Goal: Task Accomplishment & Management: Complete application form

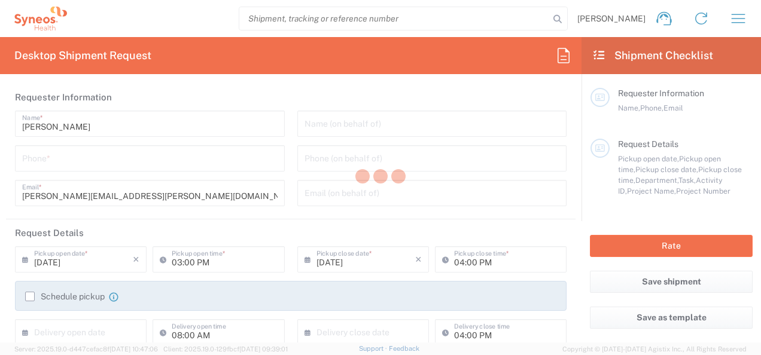
type input "Department"
type input "Morelos"
type input "[GEOGRAPHIC_DATA]"
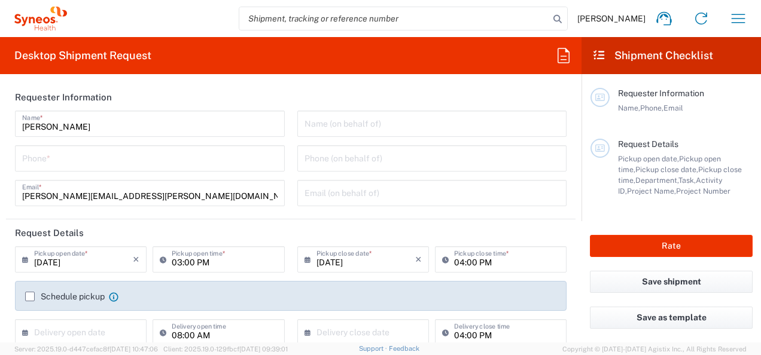
click at [72, 162] on input "tel" at bounding box center [149, 157] width 255 height 21
type input "INC Research Clin Svcs [GEOGRAPHIC_DATA]"
type input "5513045754"
click at [406, 195] on input "text" at bounding box center [432, 192] width 255 height 21
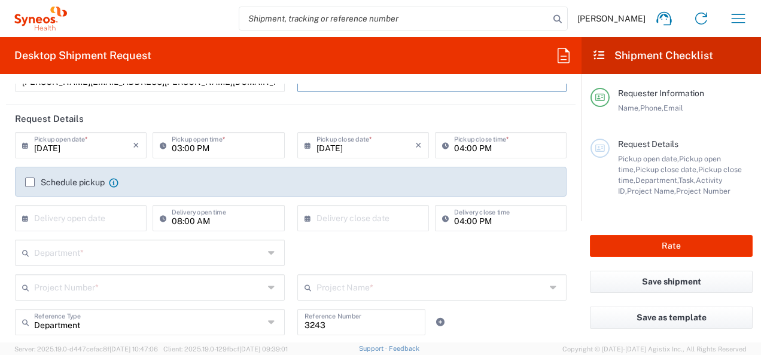
scroll to position [120, 0]
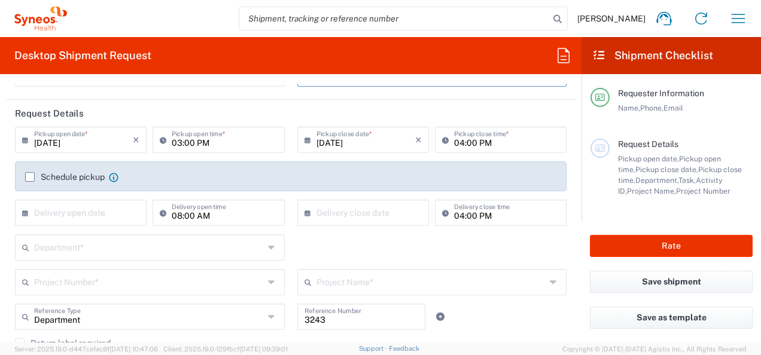
click at [79, 143] on input "[DATE]" at bounding box center [83, 139] width 99 height 21
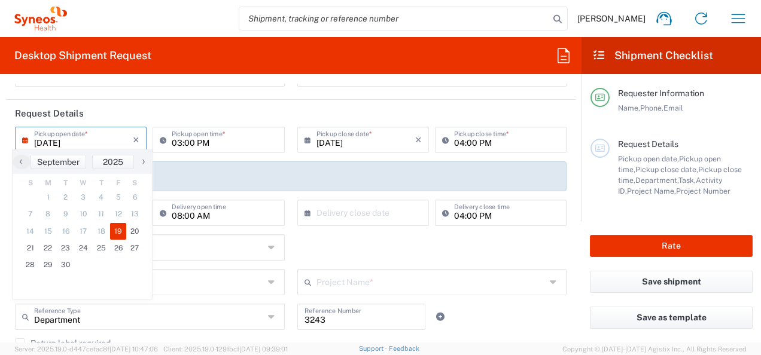
click at [112, 111] on header "Request Details" at bounding box center [291, 113] width 570 height 27
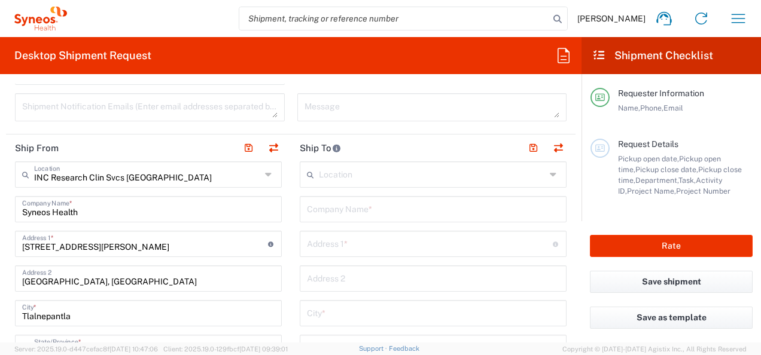
scroll to position [419, 0]
click at [344, 174] on input "text" at bounding box center [432, 172] width 227 height 21
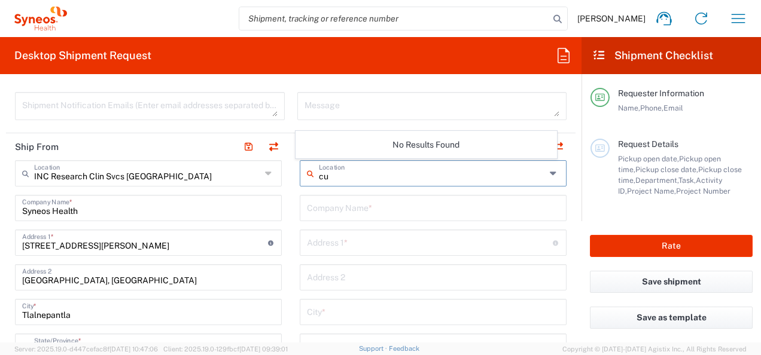
type input "c"
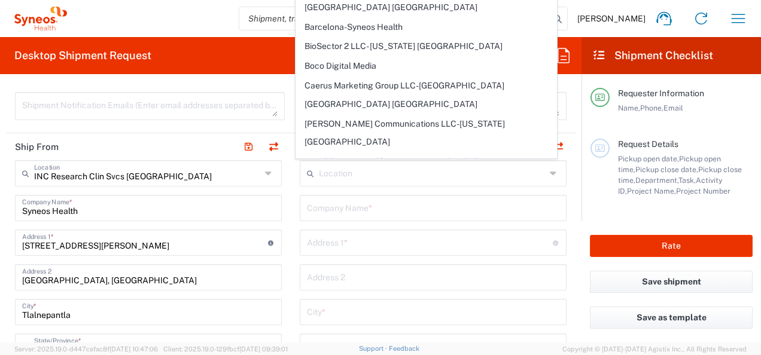
click at [571, 197] on form "Requester Information [PERSON_NAME] Name * [PHONE_NUMBER] Phone * [PERSON_NAME]…" at bounding box center [291, 213] width 582 height 259
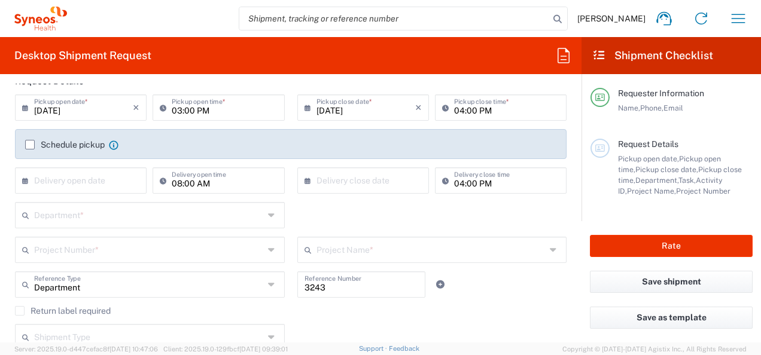
scroll to position [179, 0]
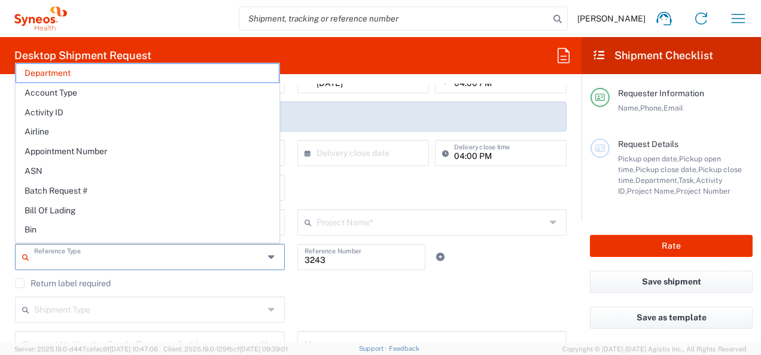
click at [62, 260] on input "text" at bounding box center [149, 256] width 230 height 21
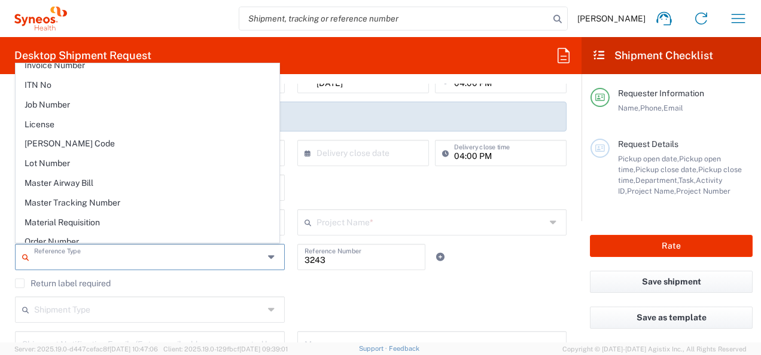
scroll to position [538, 0]
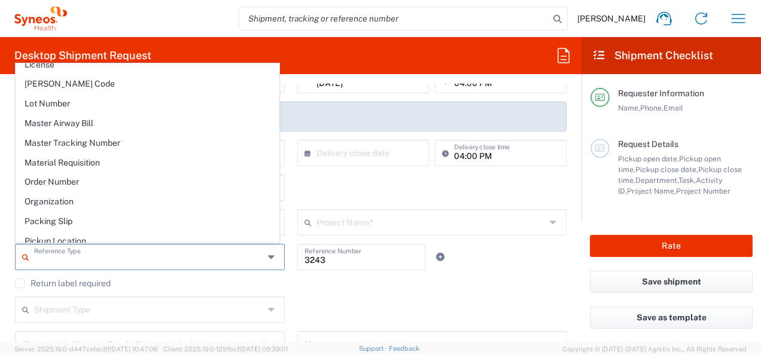
click at [333, 294] on div "Return label required" at bounding box center [291, 288] width 552 height 18
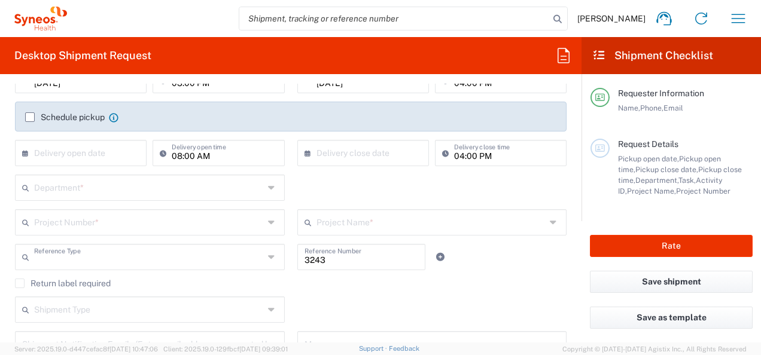
type input "Department"
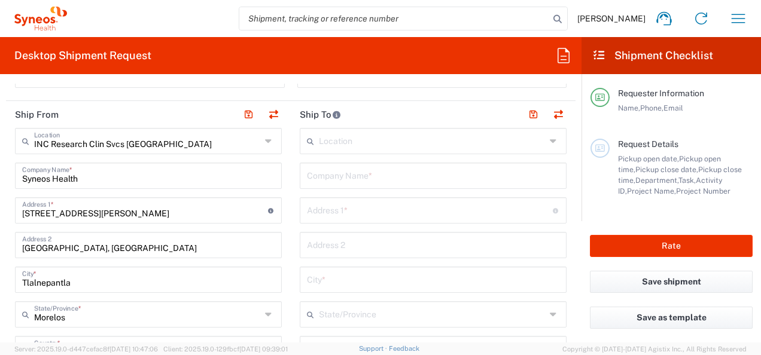
scroll to position [479, 0]
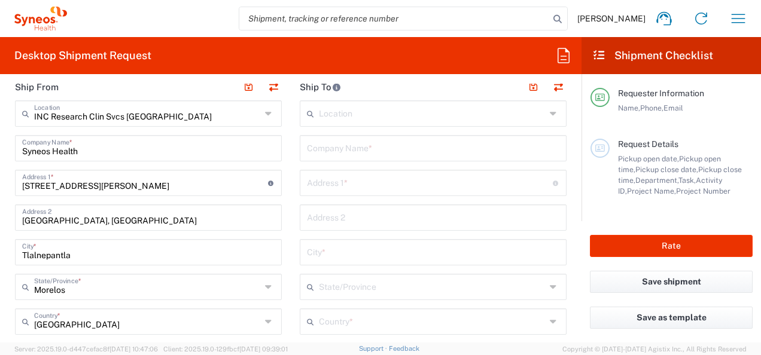
click at [325, 144] on input "text" at bounding box center [433, 147] width 252 height 21
type input "[PERSON_NAME]"
click at [341, 188] on input "text" at bounding box center [430, 182] width 246 height 21
drag, startPoint x: 343, startPoint y: 184, endPoint x: 300, endPoint y: 187, distance: 42.5
click at [300, 187] on div "Reyorno Address 1 * For cross streets use street names with '&' or 'and' in bet…" at bounding box center [433, 183] width 267 height 26
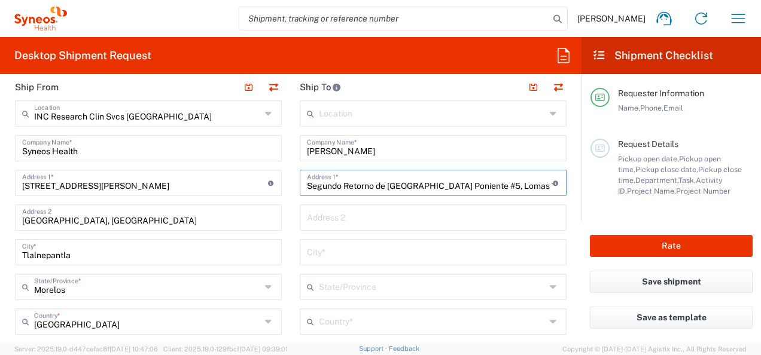
type input "Segundo Retorno de [GEOGRAPHIC_DATA] Poniente #5, Lomas Tetela"
click at [363, 291] on input "text" at bounding box center [432, 286] width 227 height 21
type input "cuernavaca"
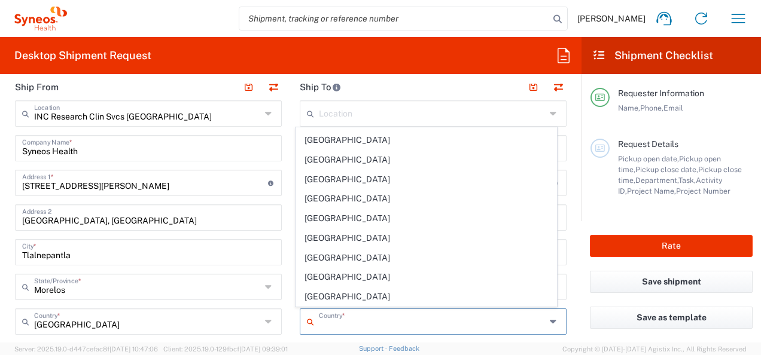
scroll to position [658, 0]
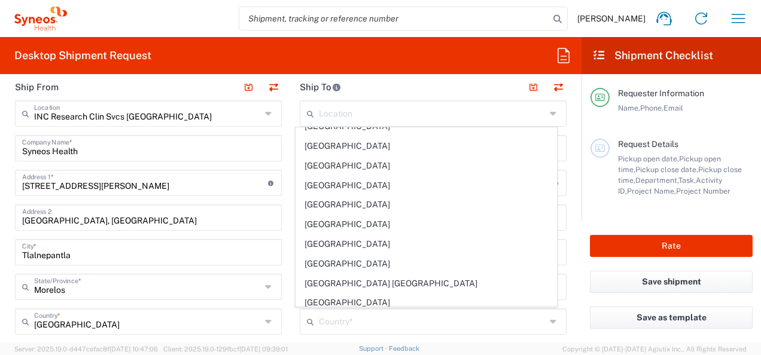
click at [582, 300] on div "Save shipment" at bounding box center [671, 289] width 179 height 36
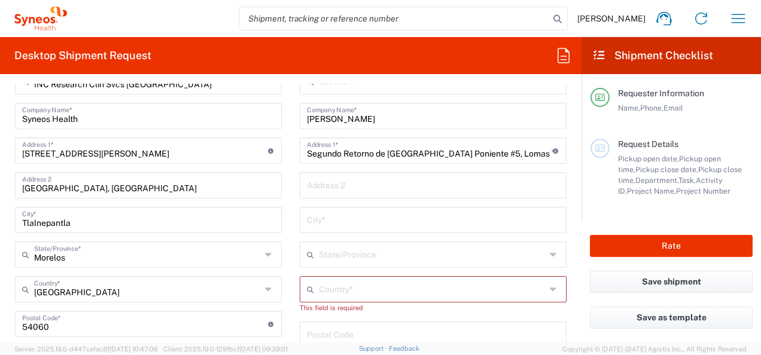
scroll to position [538, 0]
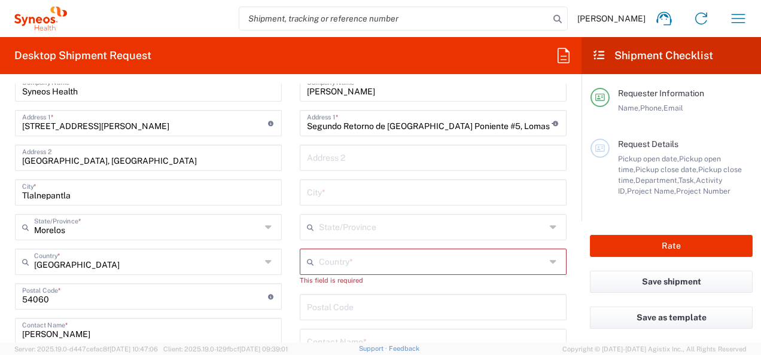
click at [342, 262] on input "text" at bounding box center [432, 261] width 227 height 21
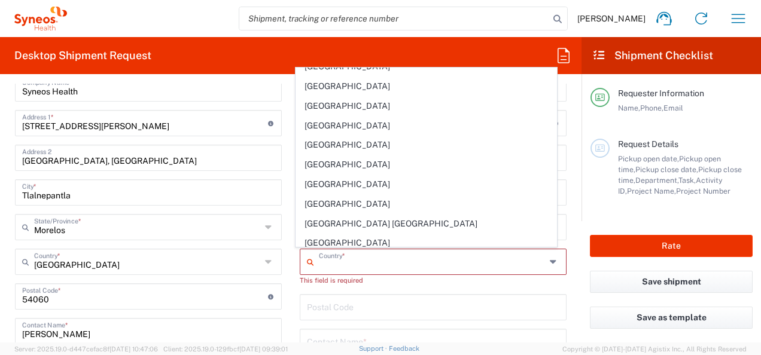
scroll to position [0, 0]
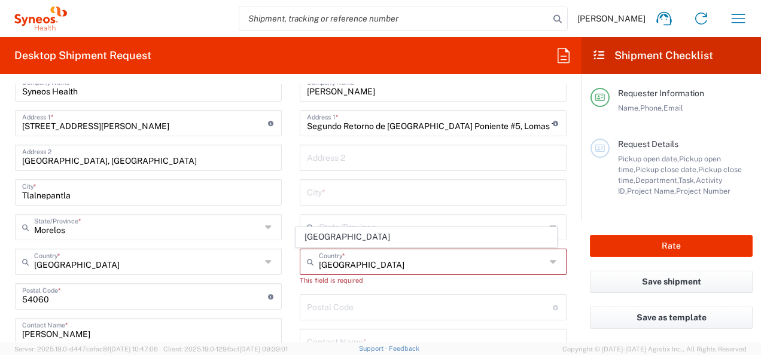
click at [328, 236] on span "[GEOGRAPHIC_DATA]" at bounding box center [426, 237] width 260 height 19
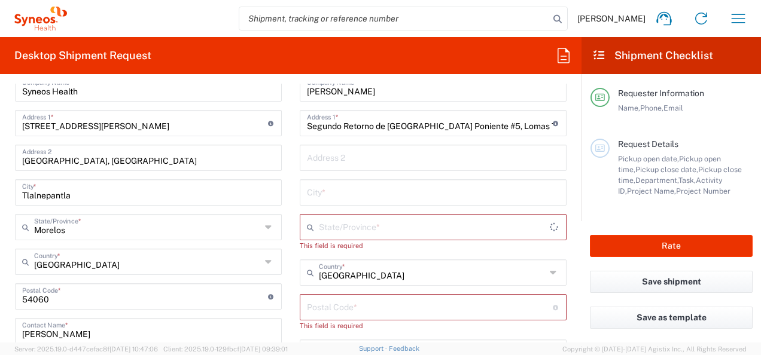
type input "[GEOGRAPHIC_DATA]"
click at [330, 230] on input "text" at bounding box center [432, 226] width 227 height 21
type input "c"
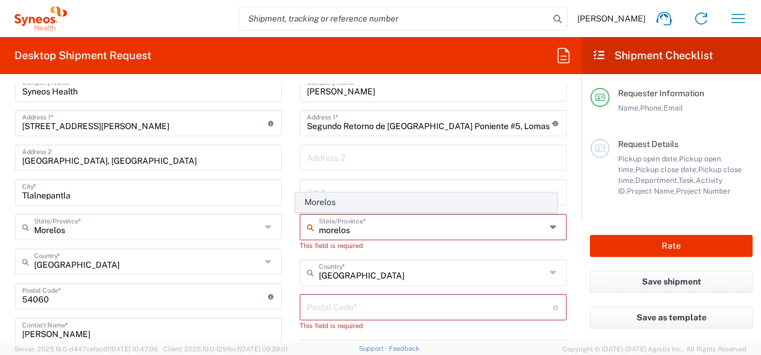
click at [329, 205] on span "Morelos" at bounding box center [426, 202] width 260 height 19
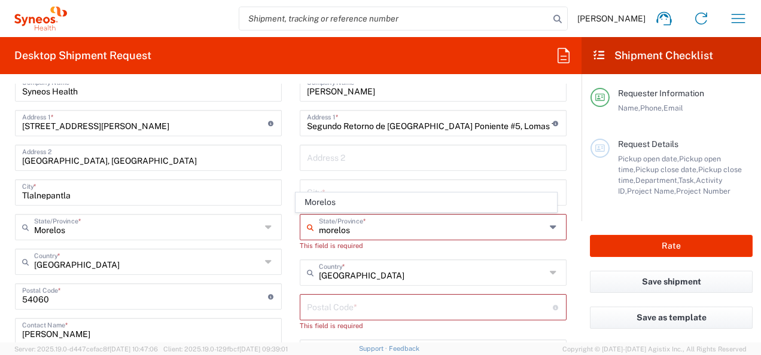
type input "Morelos"
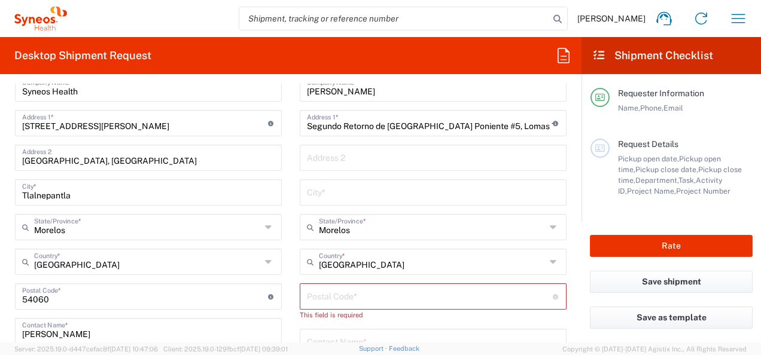
click at [331, 196] on input "text" at bounding box center [433, 191] width 252 height 21
type input "[GEOGRAPHIC_DATA]"
click at [565, 221] on main "Location [PERSON_NAME] LLC-[GEOGRAPHIC_DATA] [GEOGRAPHIC_DATA] [GEOGRAPHIC_DATA…" at bounding box center [433, 297] width 285 height 513
click at [340, 193] on input "[GEOGRAPHIC_DATA]" at bounding box center [433, 191] width 252 height 21
click at [376, 232] on input "Morelos" at bounding box center [432, 226] width 227 height 21
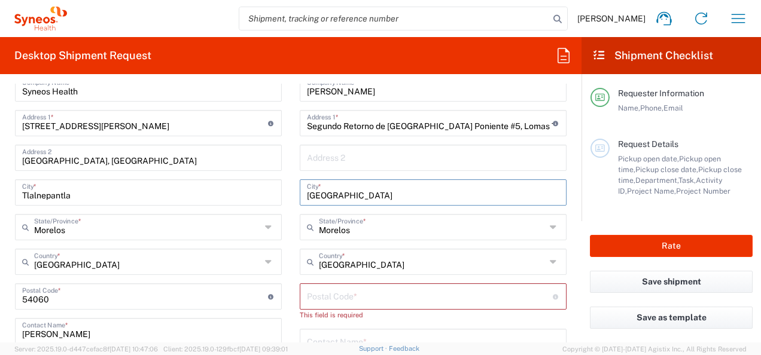
type input "Morelos"
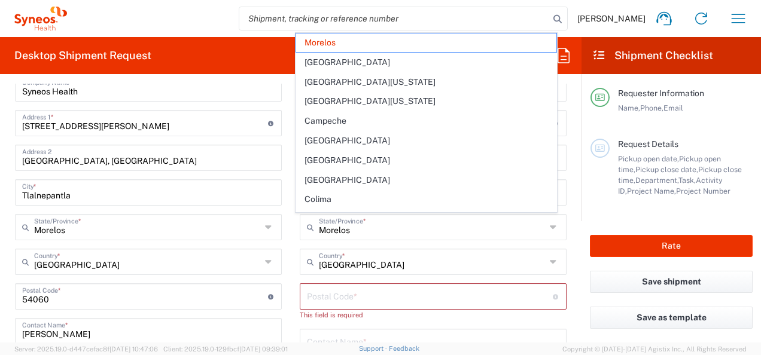
click at [369, 248] on div "Location [PERSON_NAME] LLC-[GEOGRAPHIC_DATA] [GEOGRAPHIC_DATA] [GEOGRAPHIC_DATA…" at bounding box center [433, 297] width 267 height 513
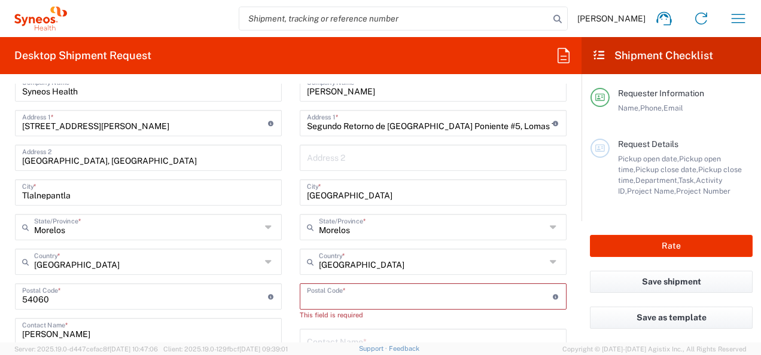
click at [349, 294] on input "undefined" at bounding box center [430, 295] width 246 height 21
type input "62156"
click at [567, 276] on form "Requester Information [PERSON_NAME] Name * [PHONE_NUMBER] Phone * [PERSON_NAME]…" at bounding box center [291, 213] width 582 height 259
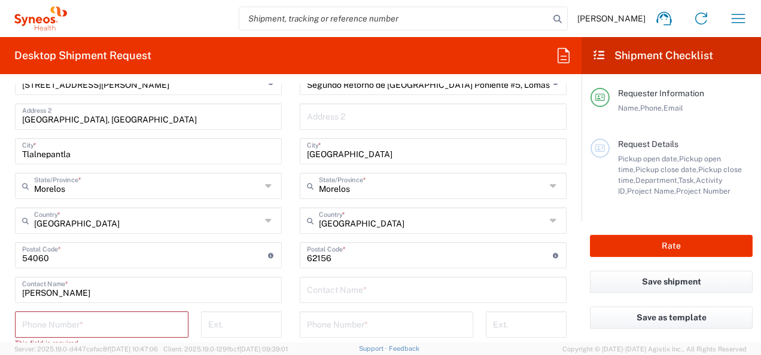
scroll to position [598, 0]
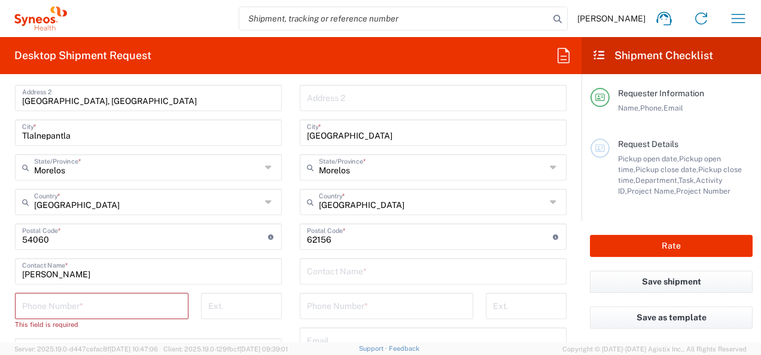
click at [360, 272] on input "text" at bounding box center [433, 270] width 252 height 21
type input "5513045754"
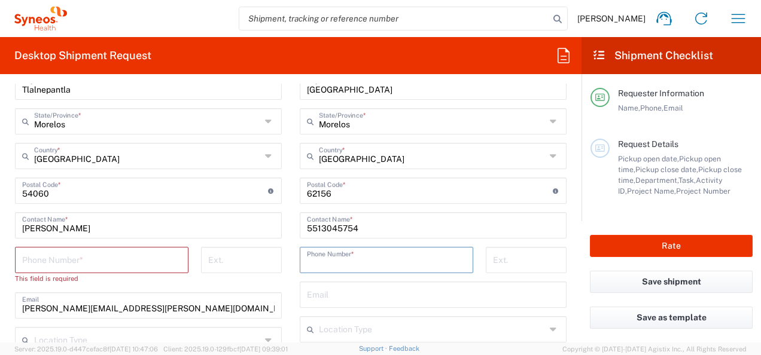
scroll to position [658, 0]
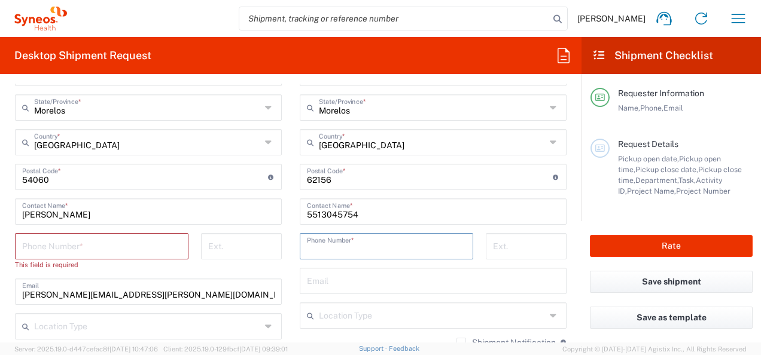
click at [90, 249] on input "tel" at bounding box center [101, 245] width 159 height 21
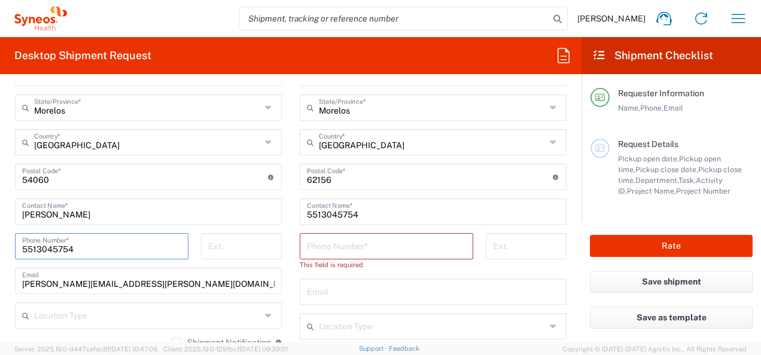
type input "5513045754"
click at [316, 243] on input "tel" at bounding box center [386, 245] width 159 height 21
type input "5513045754"
click at [360, 279] on input "text" at bounding box center [433, 280] width 252 height 21
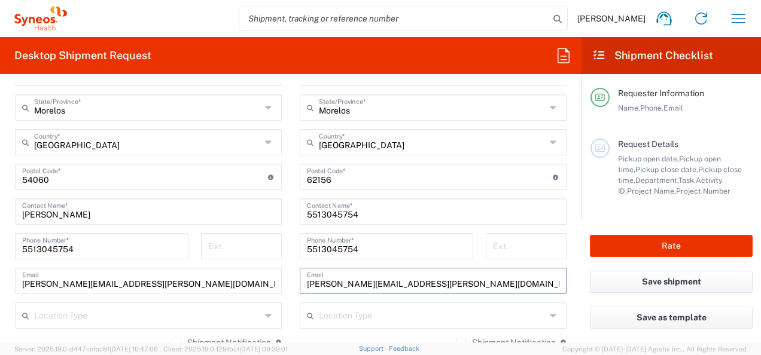
type input "[PERSON_NAME][EMAIL_ADDRESS][PERSON_NAME][DOMAIN_NAME]"
click at [568, 300] on form "Requester Information [PERSON_NAME] Name * [PHONE_NUMBER] Phone * [PERSON_NAME]…" at bounding box center [291, 213] width 582 height 259
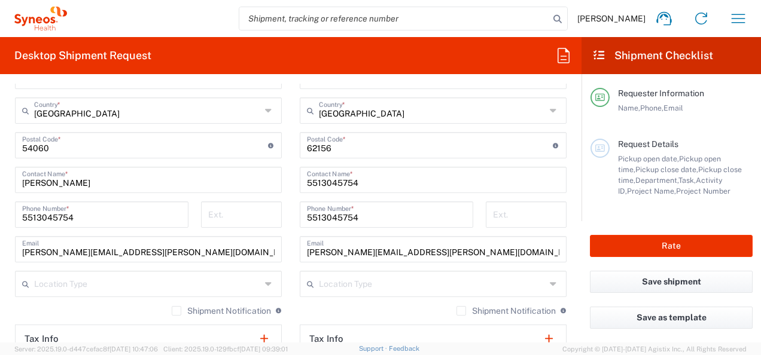
scroll to position [718, 0]
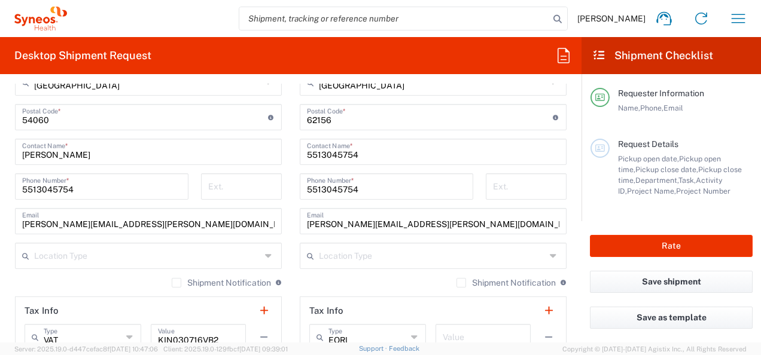
drag, startPoint x: 324, startPoint y: 285, endPoint x: 402, endPoint y: 284, distance: 77.8
click at [324, 285] on div "Shipment Notification If checked, a shipment notification email will be sent to…" at bounding box center [433, 287] width 267 height 19
click at [550, 255] on icon at bounding box center [555, 255] width 10 height 19
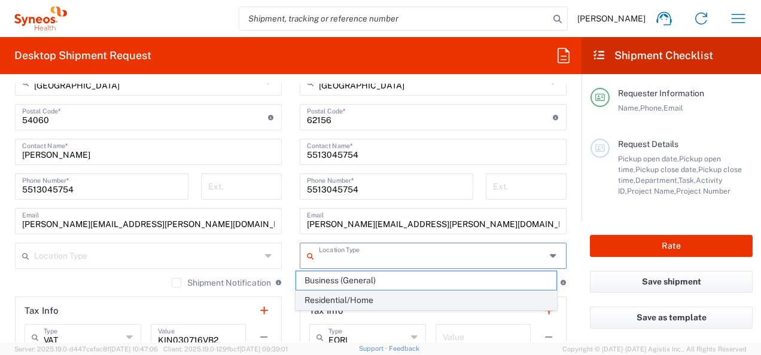
click at [360, 300] on span "Residential/Home" at bounding box center [426, 300] width 260 height 19
type input "Residential/Home"
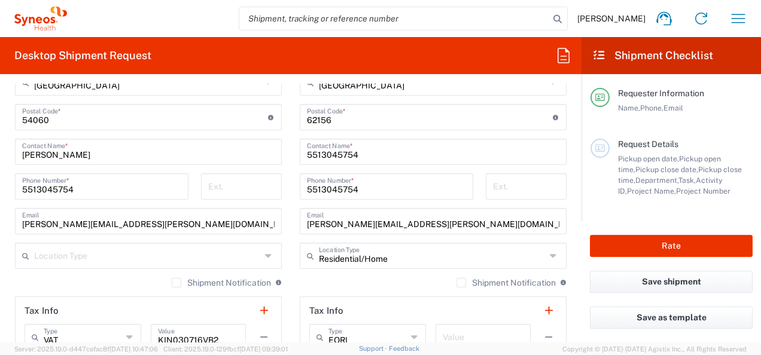
click at [358, 274] on div "Location [PERSON_NAME] LLC-[GEOGRAPHIC_DATA] [GEOGRAPHIC_DATA] [GEOGRAPHIC_DATA…" at bounding box center [433, 112] width 267 height 503
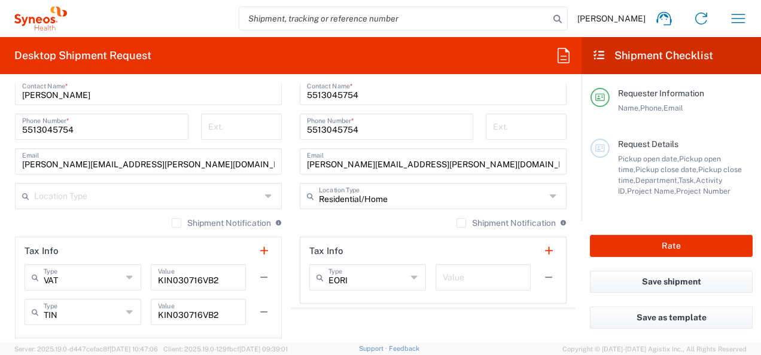
click at [456, 222] on label "Shipment Notification" at bounding box center [505, 223] width 99 height 10
click at [461, 223] on input "Shipment Notification" at bounding box center [461, 223] width 0 height 0
click at [402, 275] on div "EORI Type" at bounding box center [367, 277] width 117 height 26
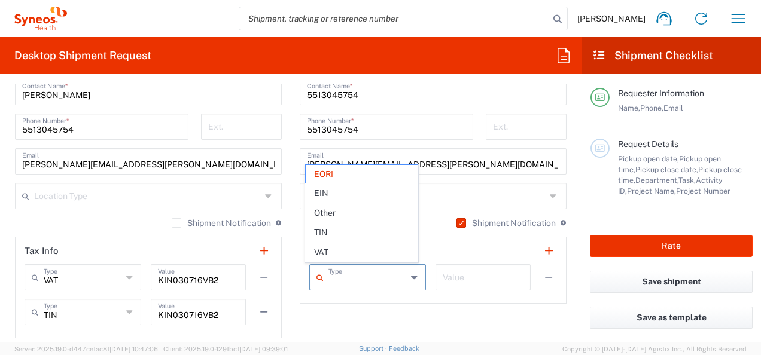
click at [428, 316] on agx-shipment-stop-widget "Ship To Location [PERSON_NAME] LLC-[GEOGRAPHIC_DATA] [GEOGRAPHIC_DATA] [GEOGRAP…" at bounding box center [433, 58] width 285 height 569
type input "EORI"
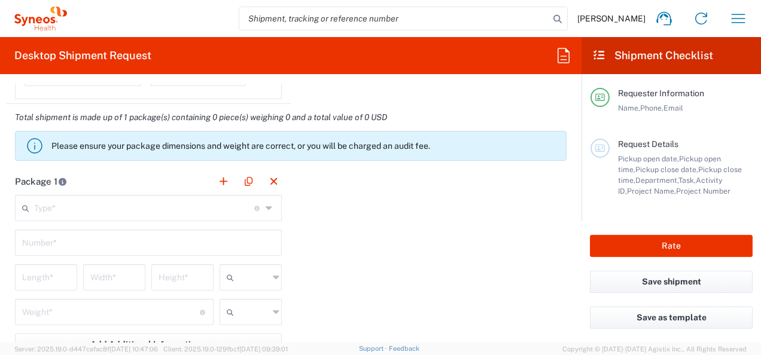
scroll to position [1077, 0]
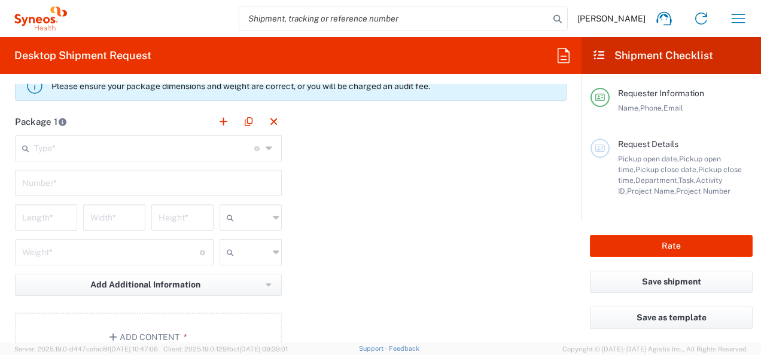
click at [268, 144] on icon at bounding box center [270, 148] width 9 height 19
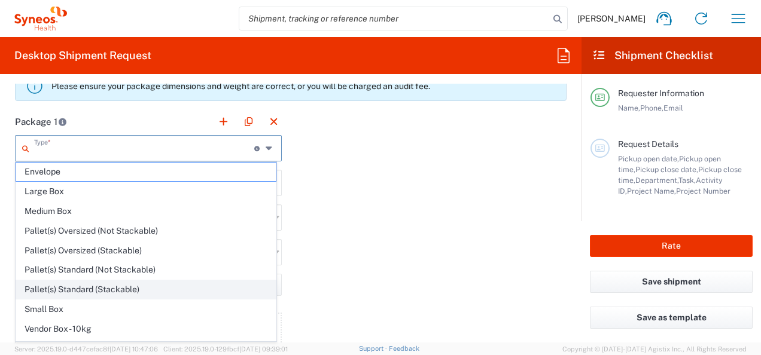
scroll to position [32, 0]
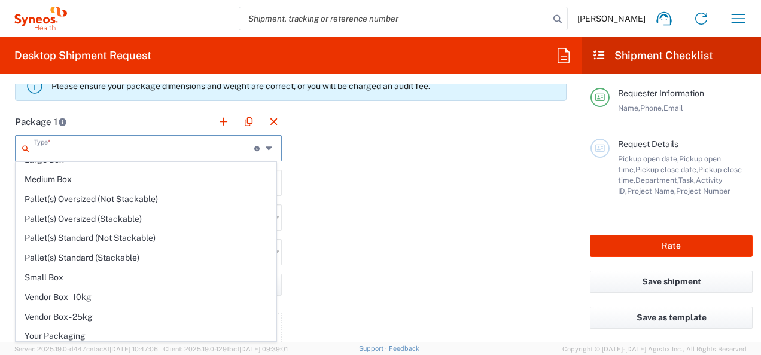
click at [422, 262] on div "Package 1 Type * Material used to package goods Envelope Large Box Medium Box P…" at bounding box center [291, 239] width 570 height 263
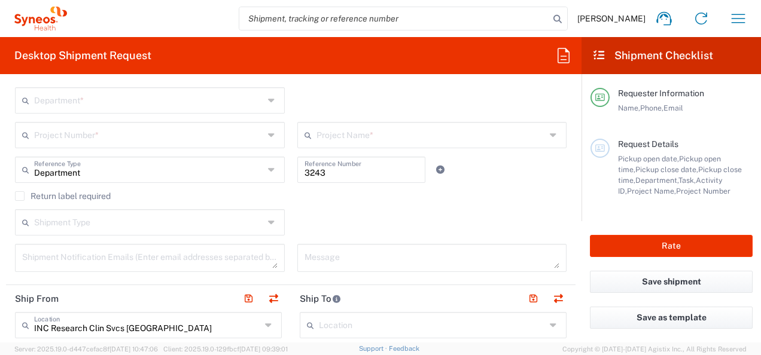
scroll to position [239, 0]
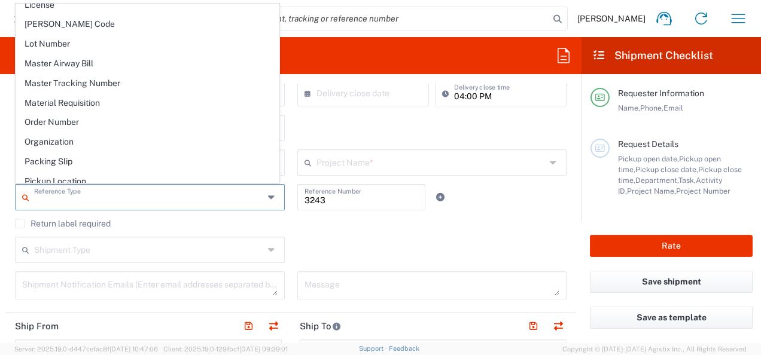
click at [241, 199] on input "text" at bounding box center [149, 196] width 230 height 21
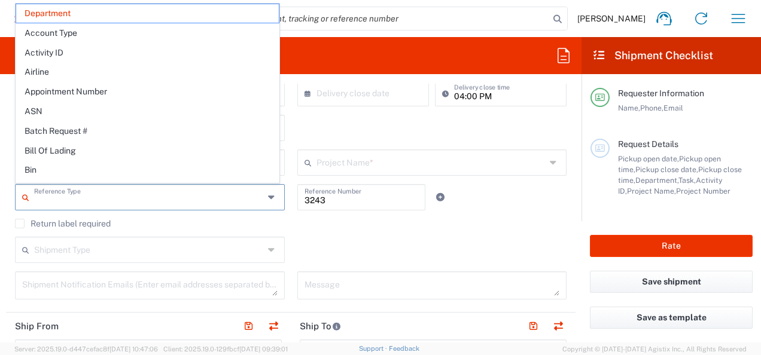
click at [378, 239] on div "Shipment Type Batch Regular" at bounding box center [291, 254] width 564 height 35
type input "Department"
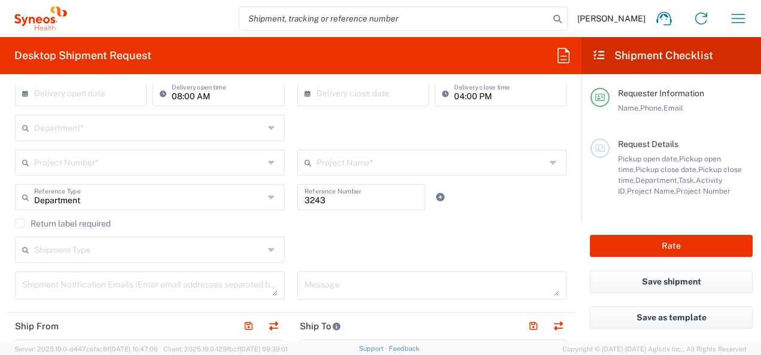
click at [237, 250] on input "text" at bounding box center [149, 249] width 230 height 21
click at [455, 241] on div "Shipment Type Batch Regular" at bounding box center [291, 254] width 564 height 35
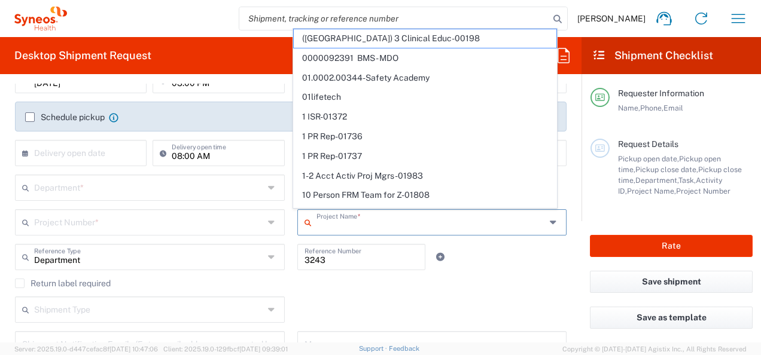
click at [471, 229] on input "text" at bounding box center [431, 221] width 230 height 21
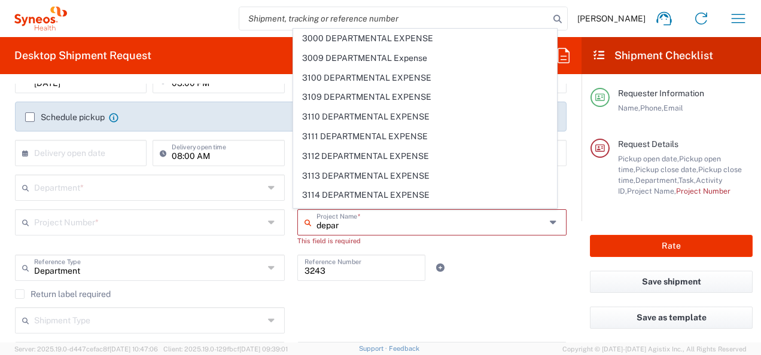
drag, startPoint x: 363, startPoint y: 226, endPoint x: 309, endPoint y: 226, distance: 54.4
click at [309, 226] on div "depar Project Name *" at bounding box center [432, 222] width 270 height 26
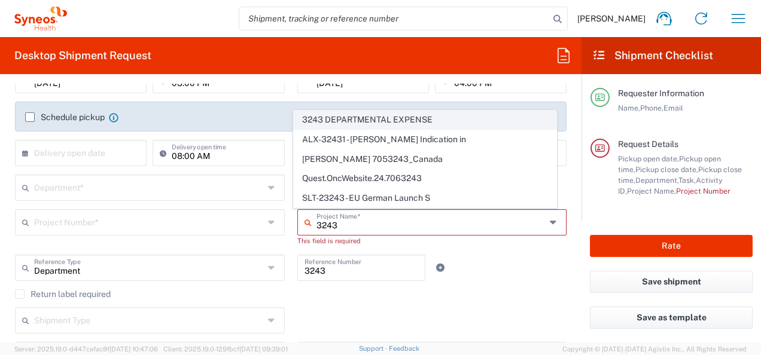
click at [428, 124] on span "3243 DEPARTMENTAL EXPENSE" at bounding box center [425, 120] width 263 height 19
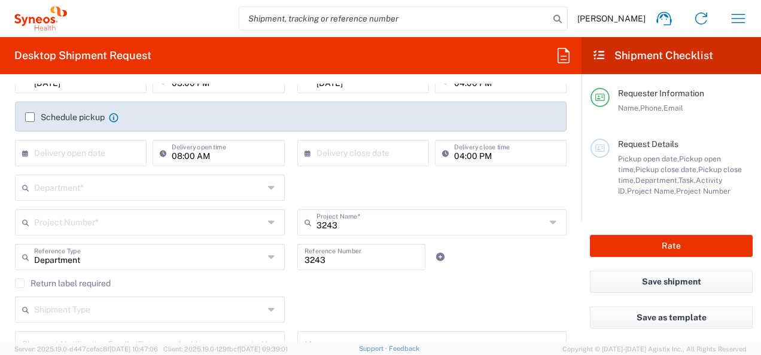
type input "3243 DEPARTMENTAL EXPENSE"
click at [504, 281] on agx-checkbox-control "Return label required" at bounding box center [291, 284] width 552 height 10
type input "3243 DEPARTMENTAL EXPENSE"
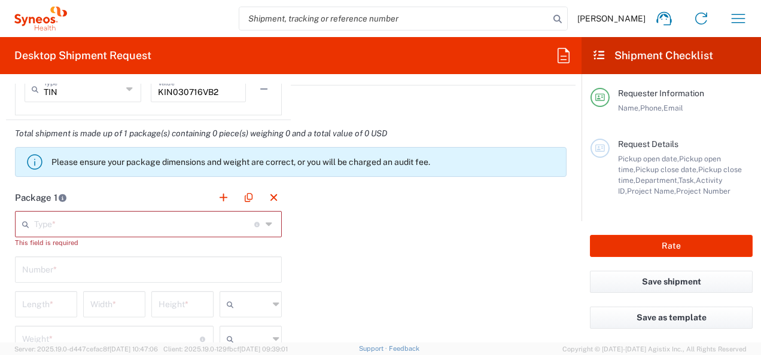
scroll to position [1017, 0]
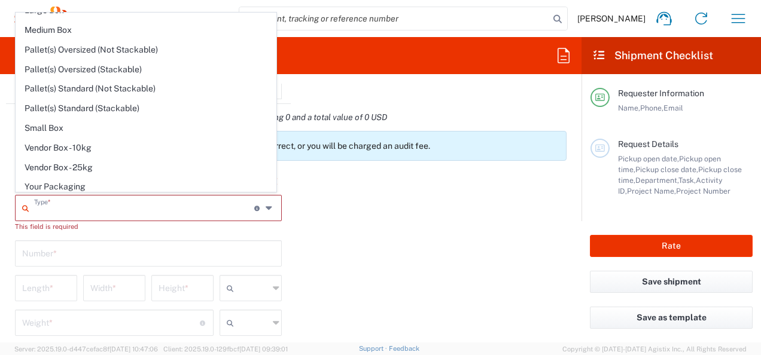
click at [205, 211] on input "text" at bounding box center [144, 207] width 220 height 21
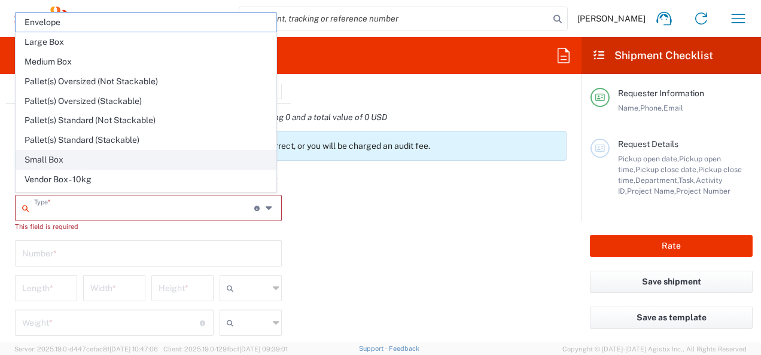
click at [67, 157] on span "Small Box" at bounding box center [146, 160] width 260 height 19
type input "Small Box"
type input "12.25"
type input "11"
type input "1.5"
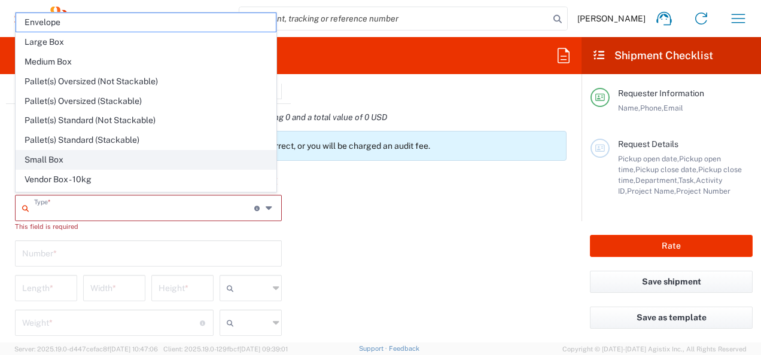
type input "in"
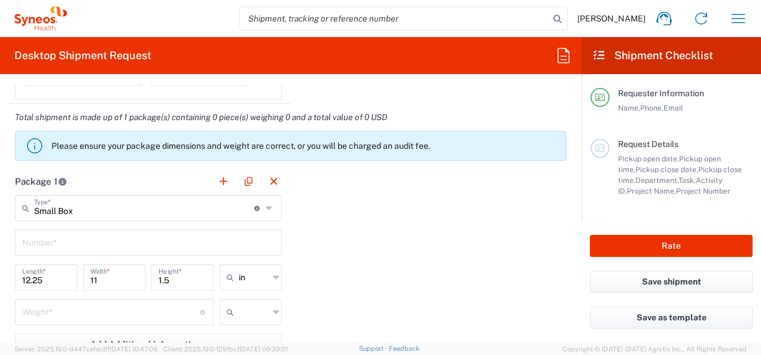
type input "Small Box"
click at [67, 203] on input "Small Box" at bounding box center [144, 207] width 220 height 21
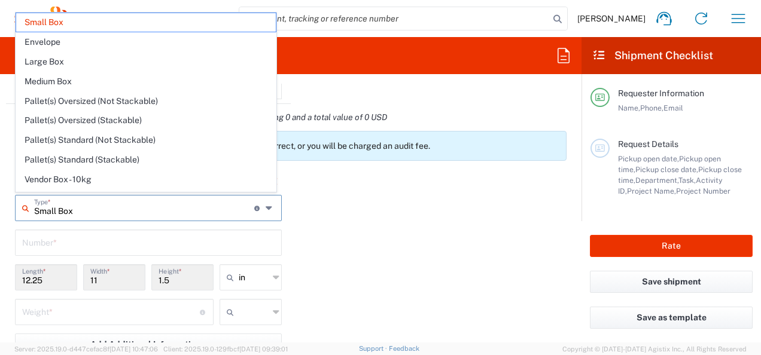
click at [419, 244] on div "Package 1 Small Box Type * Material used to package goods Small Box Envelope La…" at bounding box center [291, 299] width 570 height 263
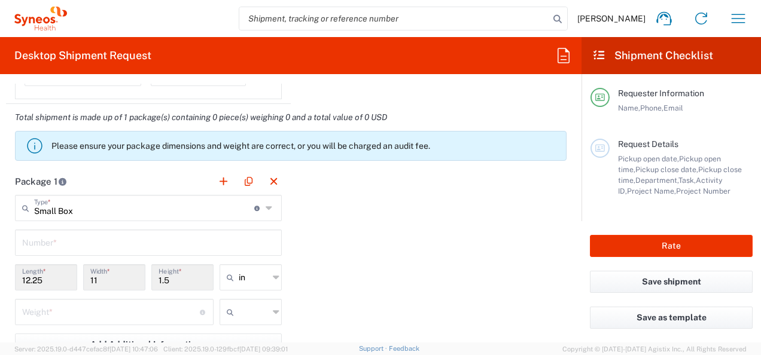
click at [266, 210] on icon at bounding box center [270, 208] width 9 height 19
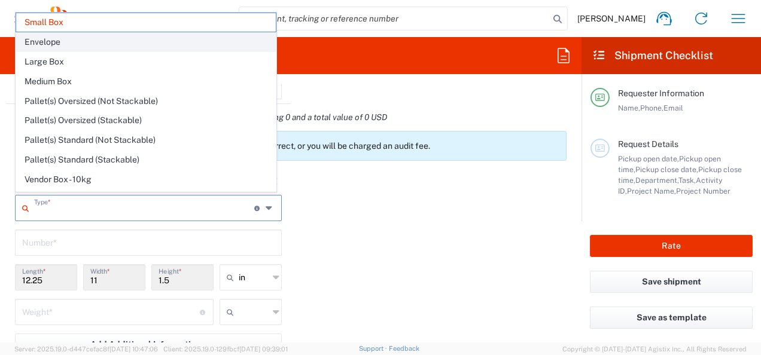
click at [51, 45] on span "Envelope" at bounding box center [146, 42] width 260 height 19
type input "Envelope"
type input "1"
type input "9.5"
type input "12.5"
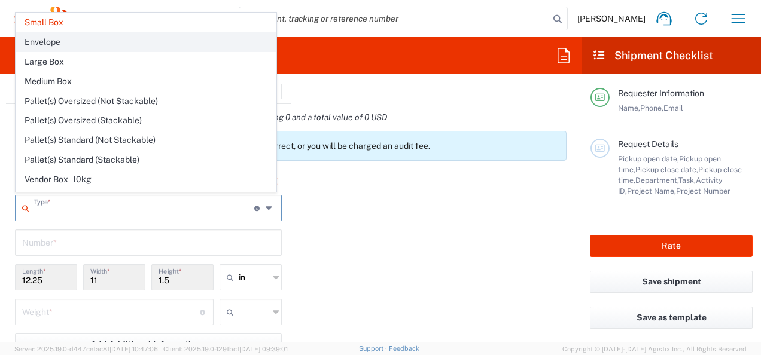
type input "0.25"
type input "0.45"
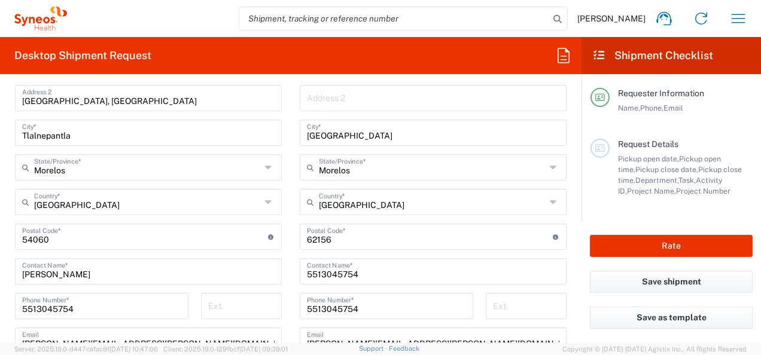
scroll to position [658, 0]
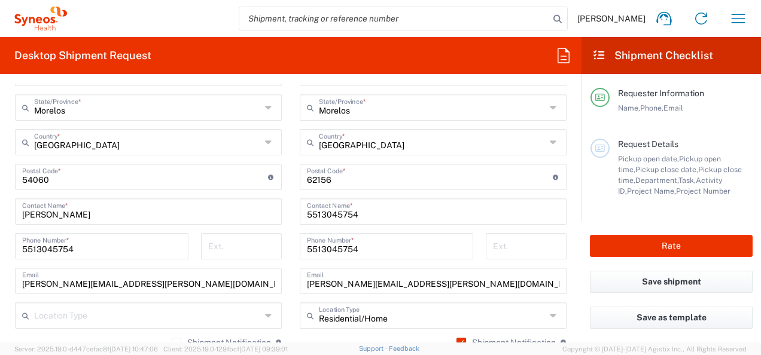
click at [87, 215] on input "[PERSON_NAME]" at bounding box center [148, 210] width 252 height 21
click at [166, 283] on input "[PERSON_NAME][EMAIL_ADDRESS][PERSON_NAME][DOMAIN_NAME]" at bounding box center [148, 280] width 252 height 21
drag, startPoint x: 174, startPoint y: 284, endPoint x: 175, endPoint y: 297, distance: 13.2
click at [0, 278] on html "[PERSON_NAME] Home Shipment estimator Shipment tracking Desktop shipment reques…" at bounding box center [380, 177] width 761 height 355
paste input "[EMAIL_ADDRESS][PERSON_NAME][DOMAIN_NAME]"
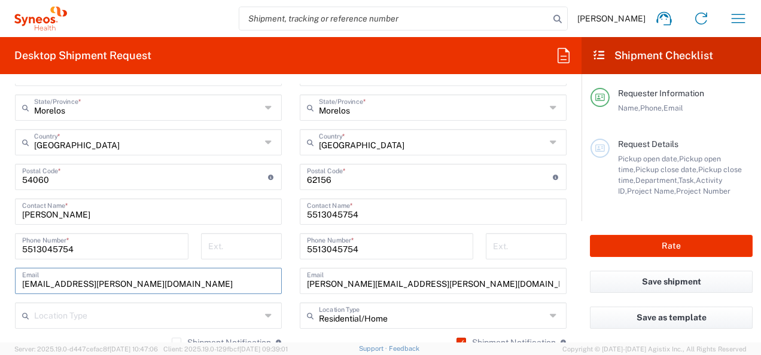
type input "[EMAIL_ADDRESS][PERSON_NAME][DOMAIN_NAME]"
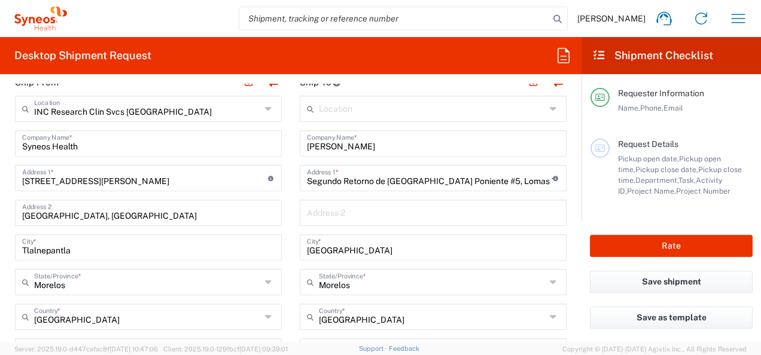
scroll to position [479, 0]
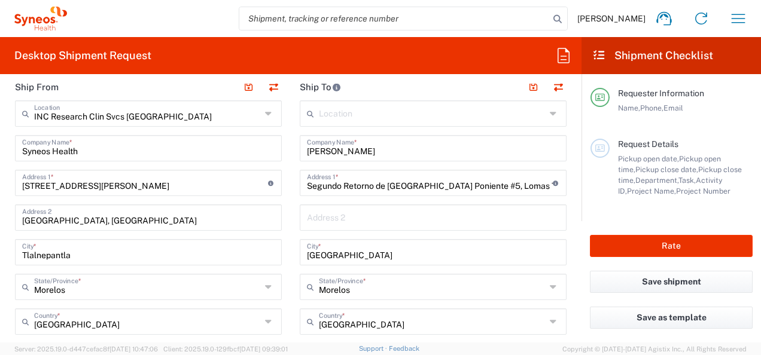
click at [92, 122] on input "INC Research Clin Svcs [GEOGRAPHIC_DATA]" at bounding box center [147, 112] width 227 height 21
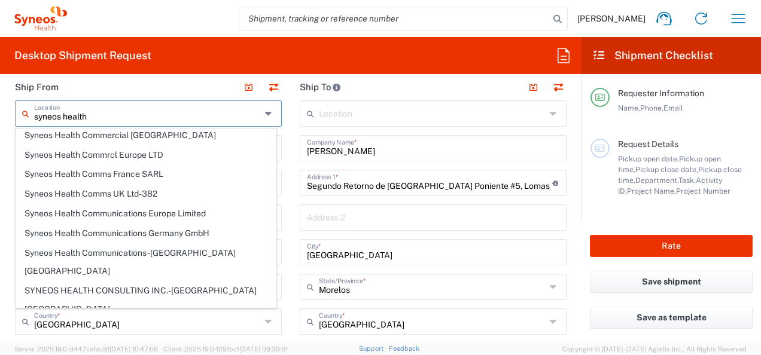
scroll to position [527, 0]
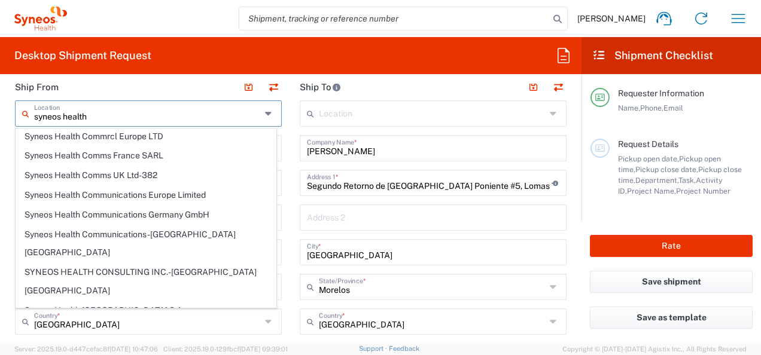
type input "syneos health"
click at [203, 89] on header "Ship From" at bounding box center [148, 87] width 285 height 27
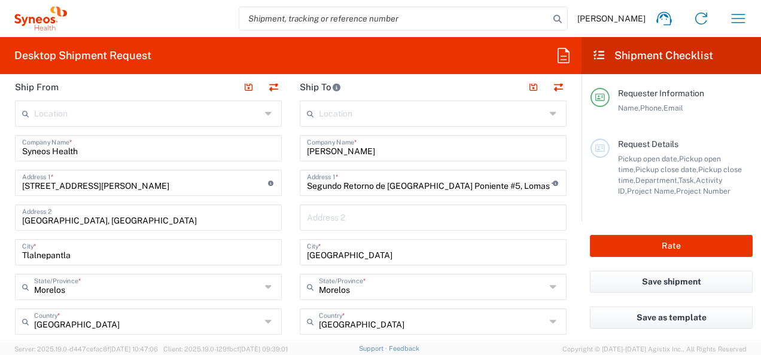
click at [74, 153] on input "Syneos Health" at bounding box center [148, 147] width 252 height 21
click at [124, 185] on input "[STREET_ADDRESS][PERSON_NAME]" at bounding box center [145, 182] width 246 height 21
drag, startPoint x: 152, startPoint y: 188, endPoint x: 22, endPoint y: 185, distance: 129.9
click at [22, 185] on input "[STREET_ADDRESS][PERSON_NAME]" at bounding box center [145, 182] width 246 height 21
paste input "309 edificio A1 Piso 1"
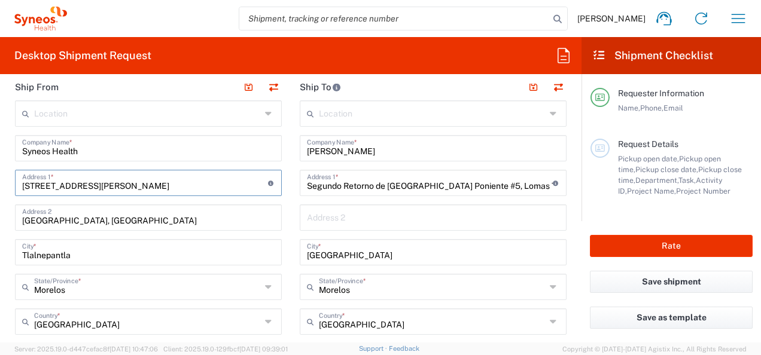
type input "[STREET_ADDRESS][PERSON_NAME]"
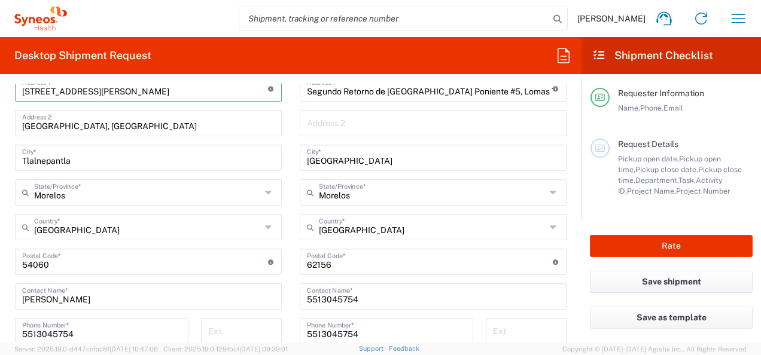
scroll to position [598, 0]
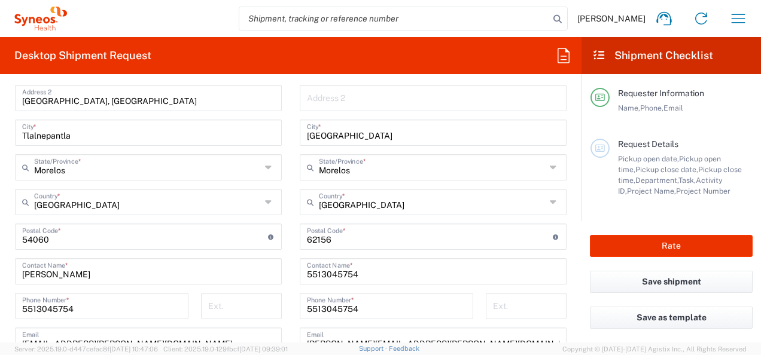
click at [44, 171] on input "Morelos" at bounding box center [147, 166] width 227 height 21
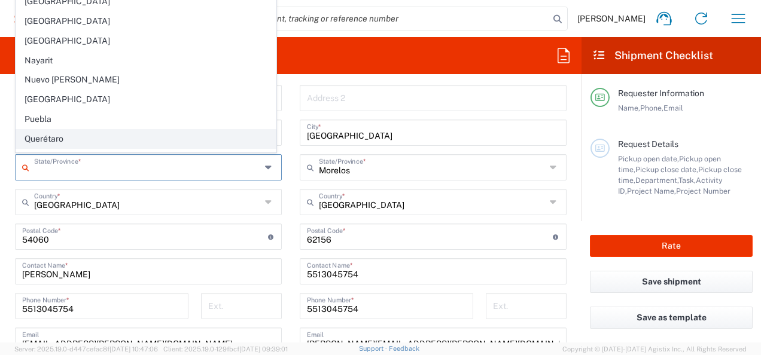
scroll to position [0, 0]
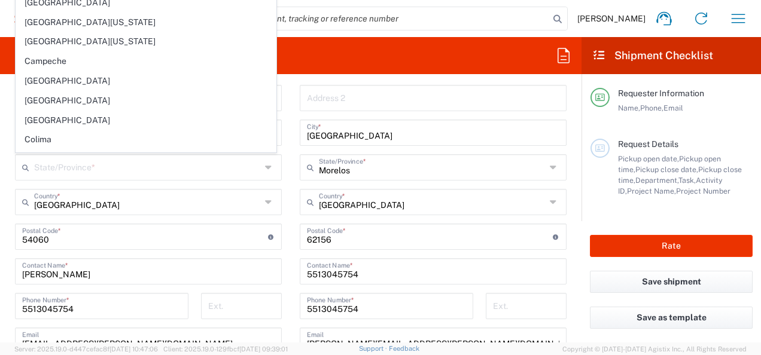
click at [568, 203] on form "Requester Information [PERSON_NAME] Name * [PHONE_NUMBER] Phone * [PERSON_NAME]…" at bounding box center [291, 213] width 582 height 259
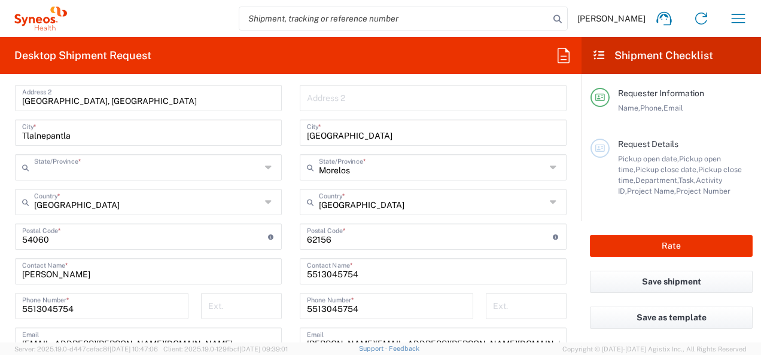
type input "Morelos"
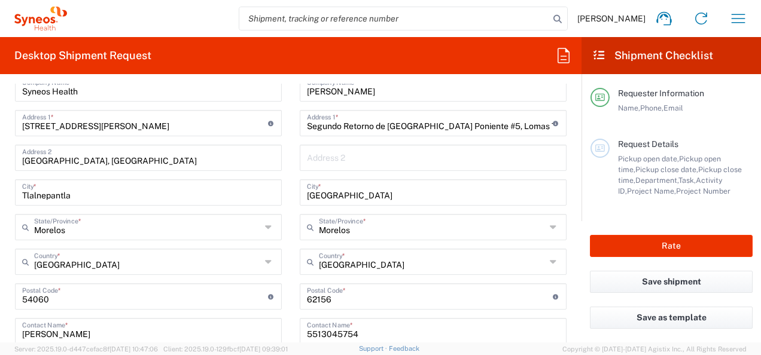
click at [80, 195] on input "Tlalnepantla" at bounding box center [148, 191] width 252 height 21
click at [57, 194] on input "Tlalnepantla" at bounding box center [148, 191] width 252 height 21
click at [91, 198] on input "Tlalnepantla" at bounding box center [148, 191] width 252 height 21
type input "Tlalnepantla de Baz"
click at [108, 235] on input "Morelos" at bounding box center [147, 226] width 227 height 21
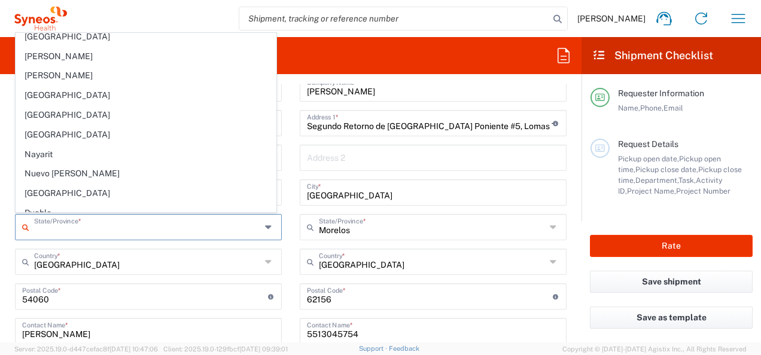
scroll to position [224, 0]
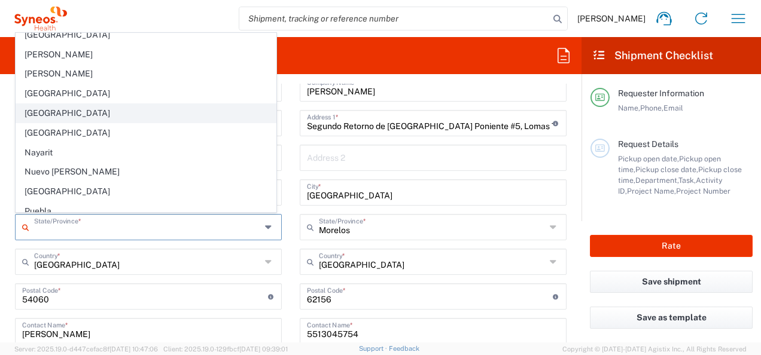
click at [77, 105] on span "[GEOGRAPHIC_DATA]" at bounding box center [146, 113] width 260 height 19
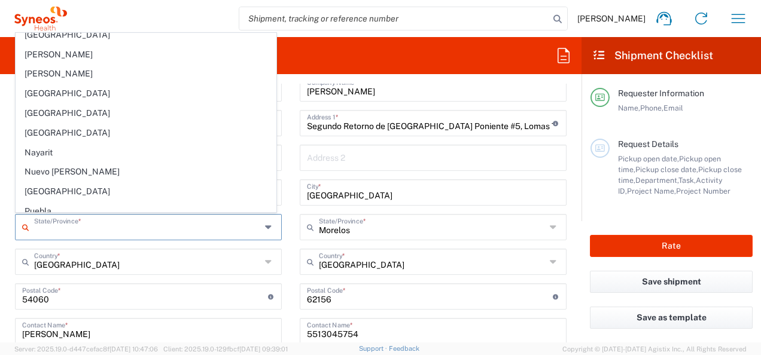
type input "[GEOGRAPHIC_DATA]"
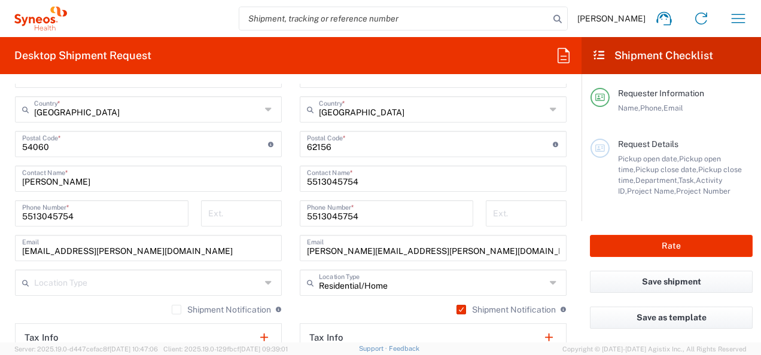
scroll to position [718, 0]
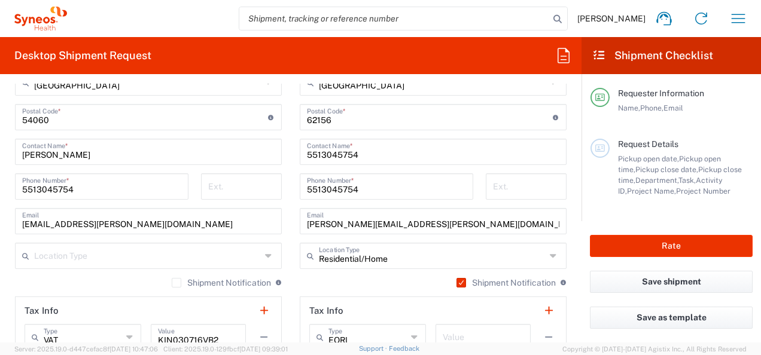
click at [134, 252] on input "text" at bounding box center [147, 255] width 227 height 21
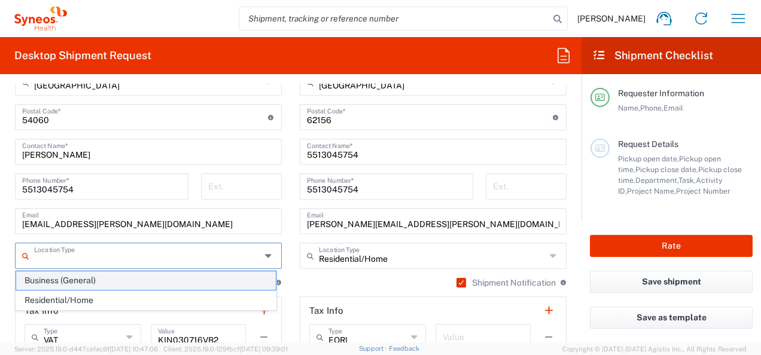
click at [87, 284] on span "Business (General)" at bounding box center [146, 281] width 260 height 19
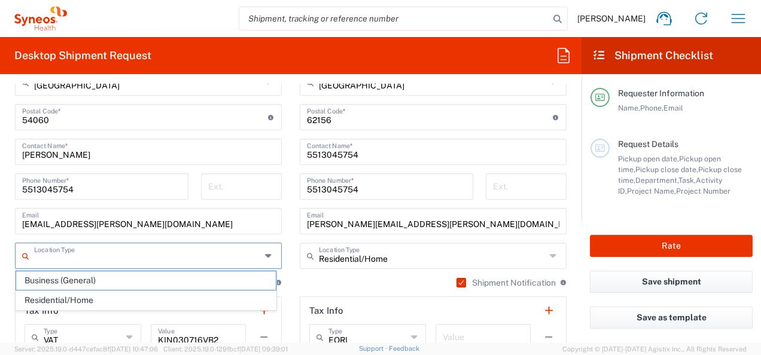
type input "Business (General)"
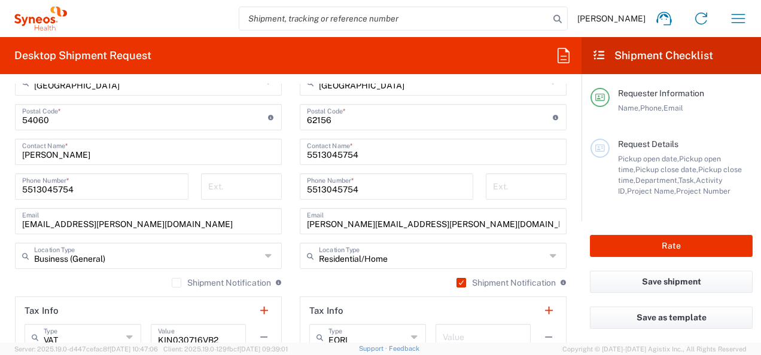
click at [570, 256] on form "Requester Information [PERSON_NAME] Name * [PHONE_NUMBER] Phone * [PERSON_NAME]…" at bounding box center [291, 213] width 582 height 259
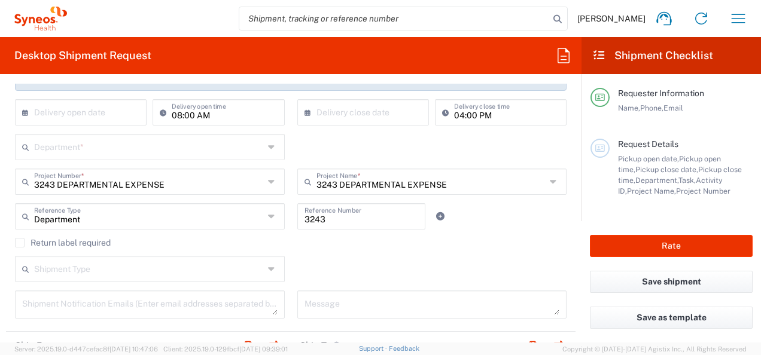
scroll to position [239, 0]
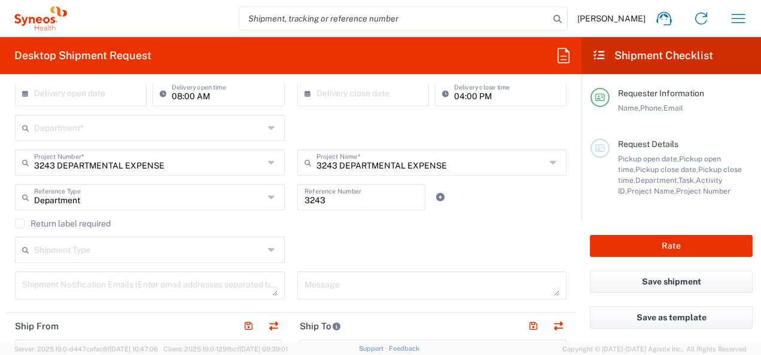
click at [377, 167] on input "3243 DEPARTMENTAL EXPENSE" at bounding box center [431, 161] width 230 height 21
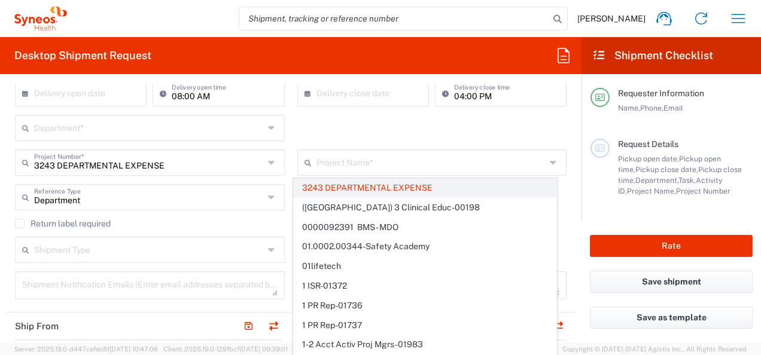
click at [378, 189] on span "3243 DEPARTMENTAL EXPENSE" at bounding box center [425, 188] width 263 height 19
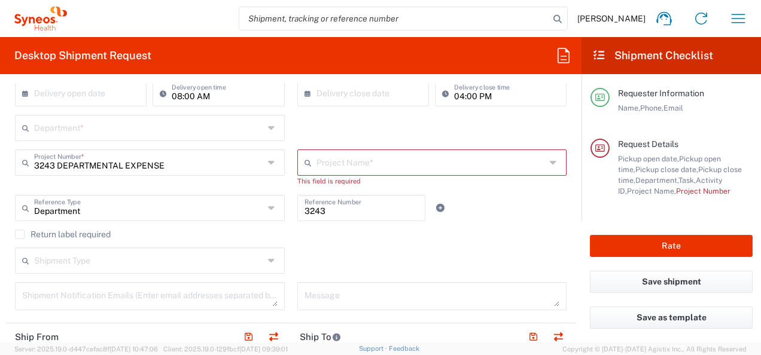
click at [454, 231] on agx-checkbox-control "Return label required" at bounding box center [291, 235] width 552 height 10
click at [349, 169] on input "text" at bounding box center [431, 161] width 230 height 21
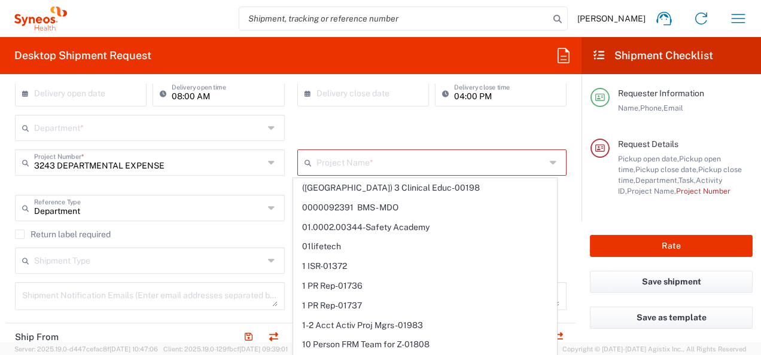
click at [354, 189] on span "([GEOGRAPHIC_DATA]) 3 Clinical Educ-00198" at bounding box center [425, 188] width 263 height 19
type input "([GEOGRAPHIC_DATA]) 3 Clinical Educ-00198"
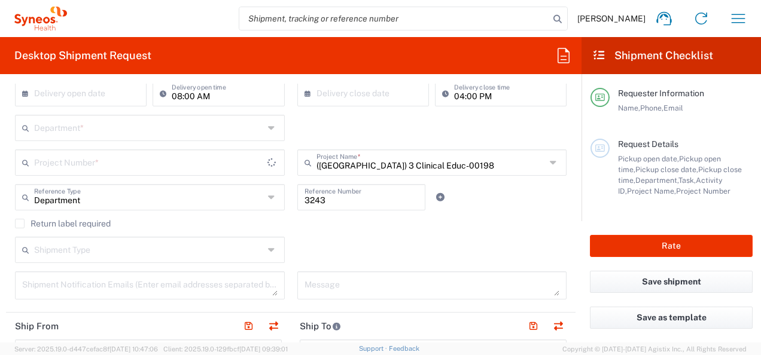
type input "400000198"
click at [360, 170] on input "([GEOGRAPHIC_DATA]) 3 Clinical Educ-00198" at bounding box center [431, 161] width 230 height 21
drag, startPoint x: 461, startPoint y: 164, endPoint x: 311, endPoint y: 168, distance: 149.6
click at [316, 168] on input "([GEOGRAPHIC_DATA]) 3 C343linical Educ-00198" at bounding box center [431, 161] width 230 height 21
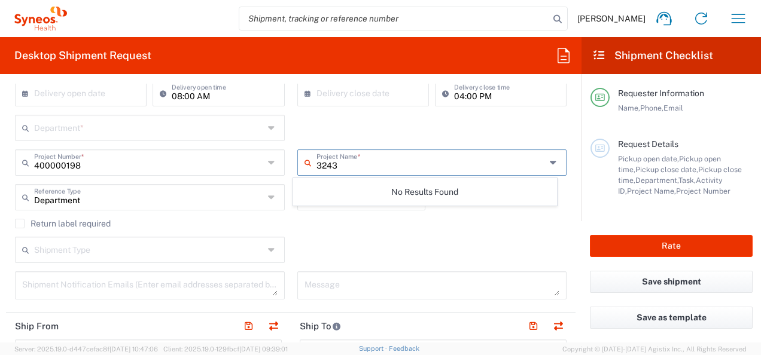
type input "3243"
click at [511, 243] on div "Shipment Type Batch Regular" at bounding box center [291, 254] width 564 height 35
click at [337, 164] on input "text" at bounding box center [431, 161] width 230 height 21
type input "departa"
click at [555, 243] on div "Shipment Type Batch Regular" at bounding box center [291, 254] width 564 height 35
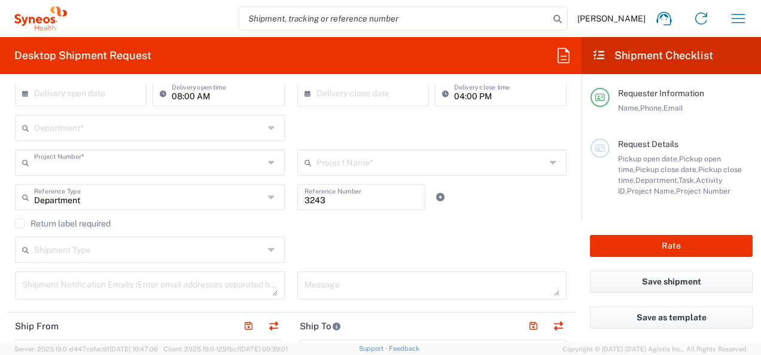
click at [95, 166] on input "text" at bounding box center [149, 161] width 230 height 21
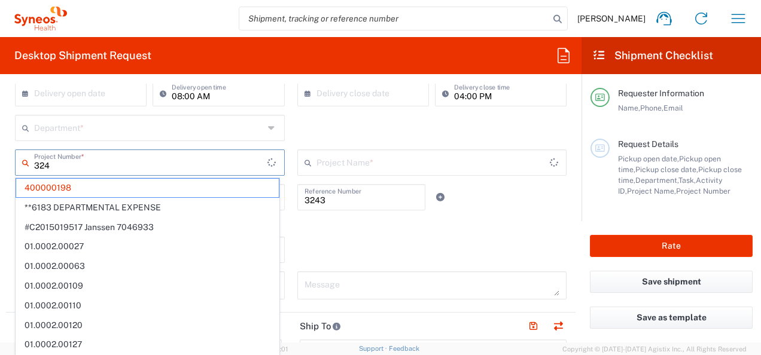
type input "3243"
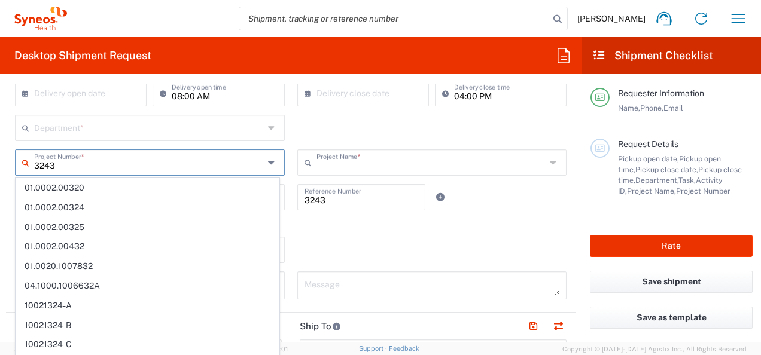
type input "([GEOGRAPHIC_DATA]) 3 Clinical Educ-00198"
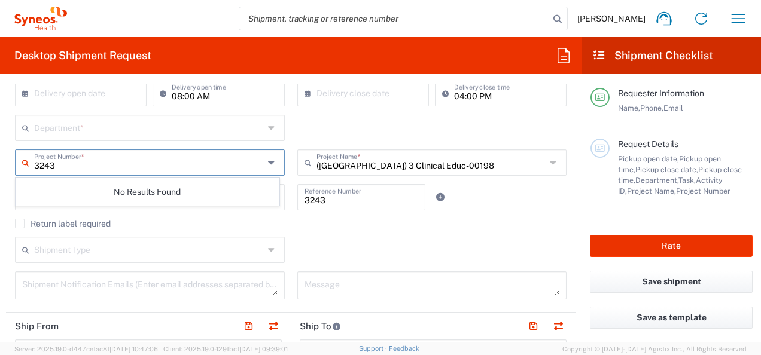
type input "3243"
click at [347, 250] on div "Shipment Type Batch Regular" at bounding box center [291, 254] width 564 height 35
click at [86, 202] on input "text" at bounding box center [149, 196] width 230 height 21
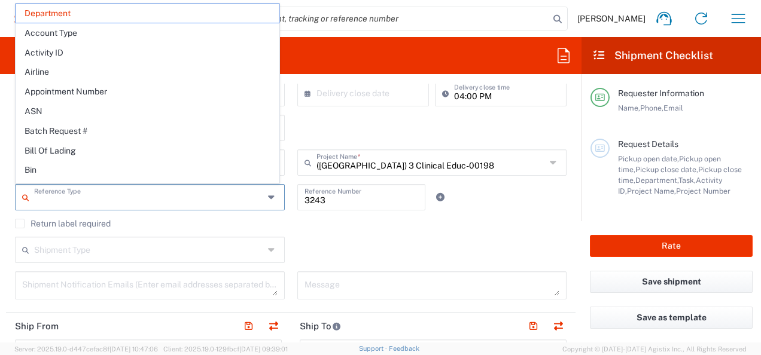
click at [315, 239] on div "Shipment Type Batch Regular" at bounding box center [291, 254] width 564 height 35
type input "Department"
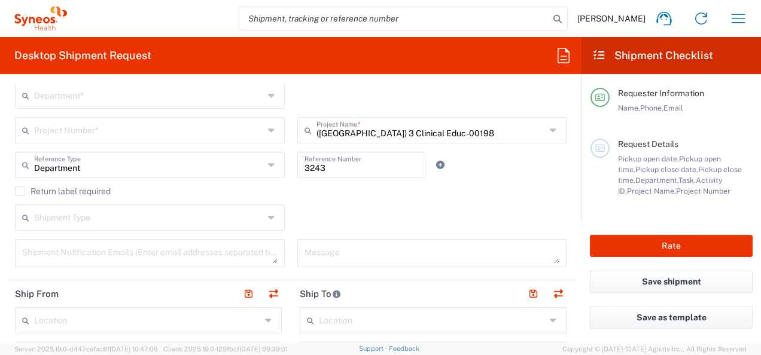
scroll to position [299, 0]
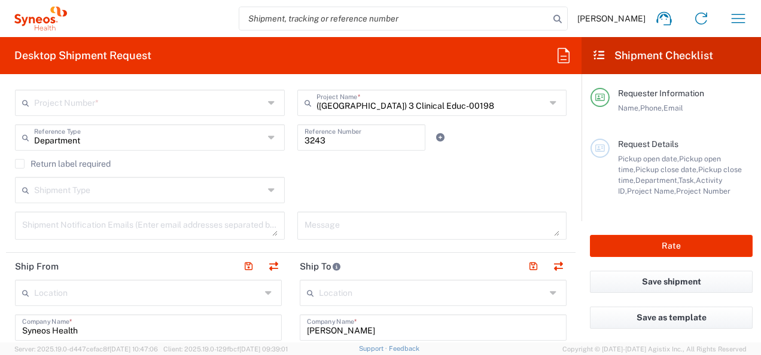
click at [54, 108] on input "text" at bounding box center [149, 102] width 230 height 21
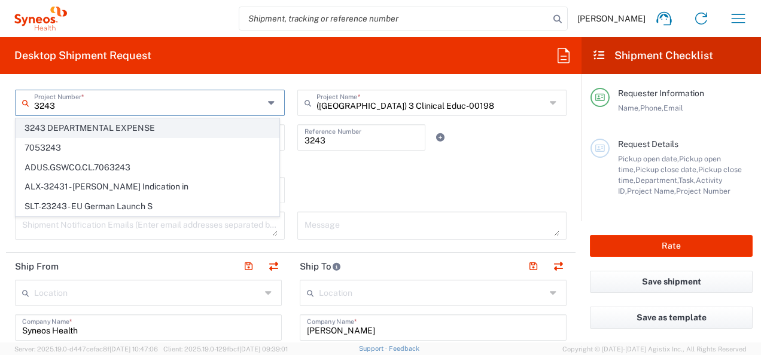
click at [53, 126] on span "3243 DEPARTMENTAL EXPENSE" at bounding box center [147, 128] width 263 height 19
type input "3243 DEPARTMENTAL EXPENSE"
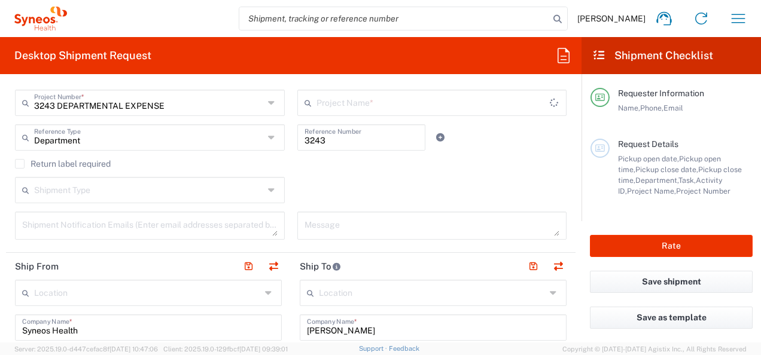
type input "3243 DEPARTMENTAL EXPENSE"
click at [376, 176] on div "Return label required" at bounding box center [291, 168] width 552 height 18
click at [437, 136] on icon at bounding box center [440, 137] width 11 height 8
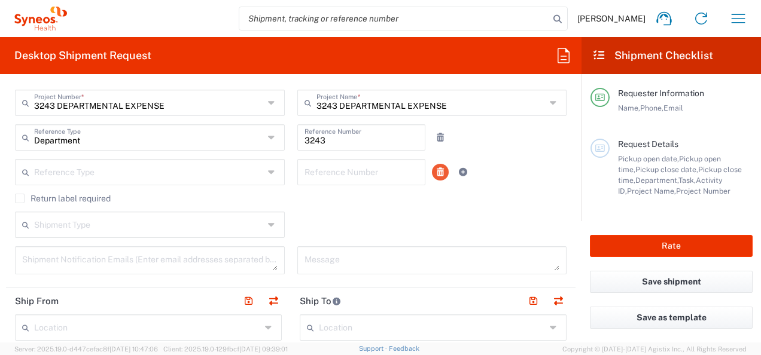
click at [436, 171] on icon at bounding box center [440, 172] width 11 height 8
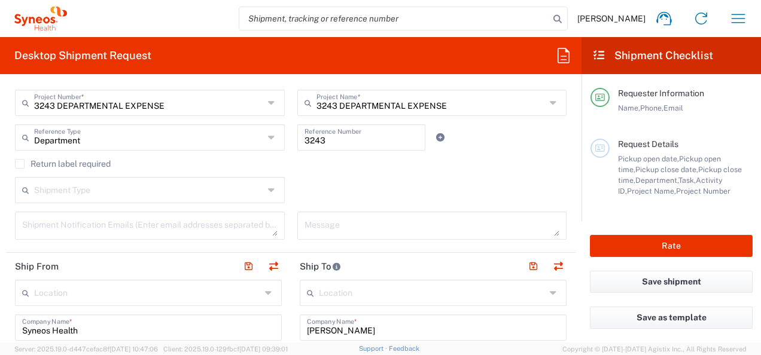
click at [202, 188] on input "text" at bounding box center [149, 189] width 230 height 21
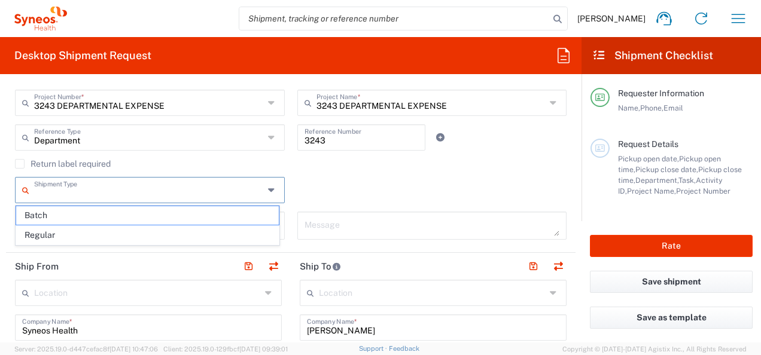
click at [426, 184] on div "Shipment Type Batch Regular" at bounding box center [291, 194] width 564 height 35
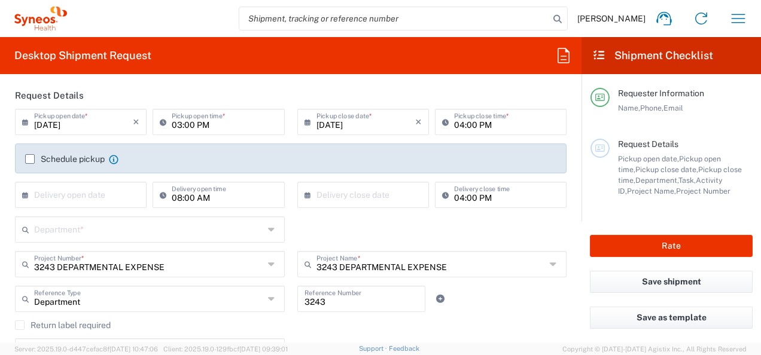
scroll to position [120, 0]
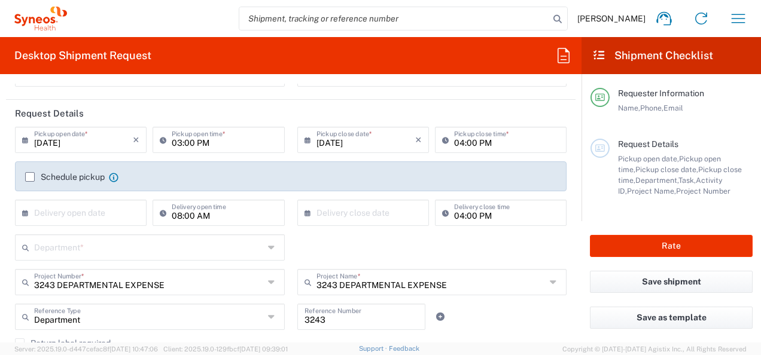
click at [78, 215] on input "text" at bounding box center [83, 212] width 99 height 21
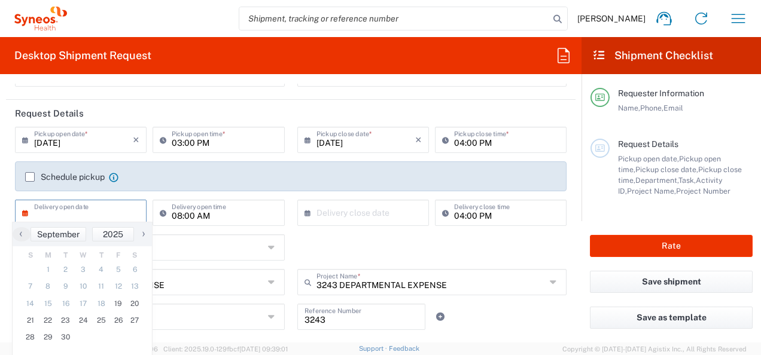
click at [349, 248] on div "Department * 3000 3100 3109 3110 3111 3112 3125 3130 3135 3136 3150 3155 3165 3…" at bounding box center [291, 252] width 564 height 35
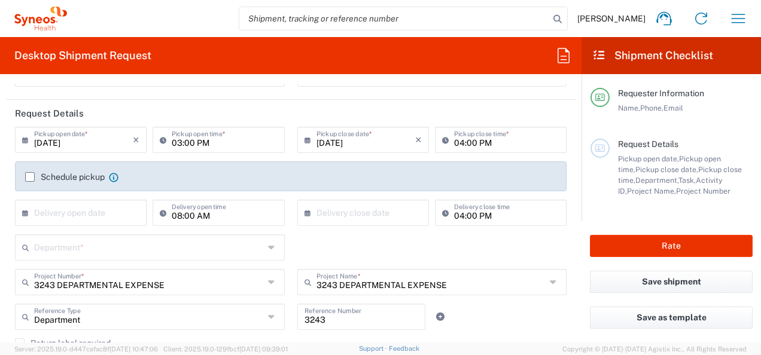
drag, startPoint x: 497, startPoint y: 327, endPoint x: 464, endPoint y: 326, distance: 32.9
click at [497, 327] on div "Department Reference Type Department Account Type Activity ID Airline Appointme…" at bounding box center [291, 321] width 564 height 35
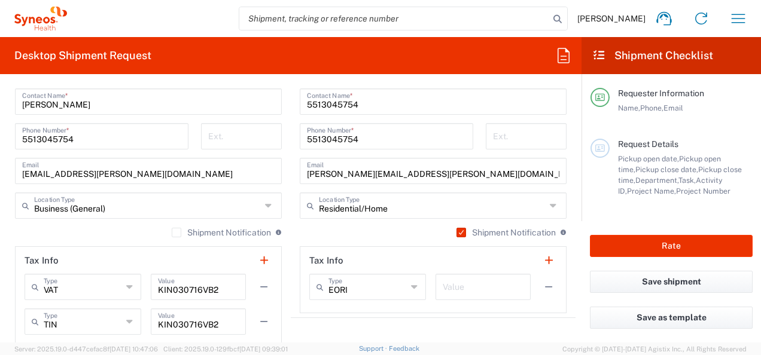
scroll to position [778, 0]
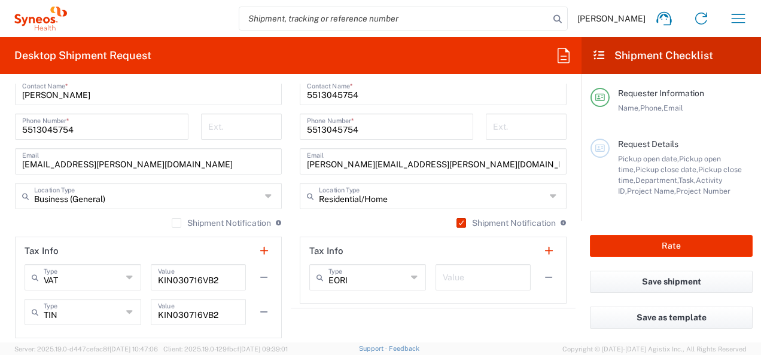
click at [265, 198] on icon at bounding box center [270, 196] width 10 height 19
type input "Business (General)"
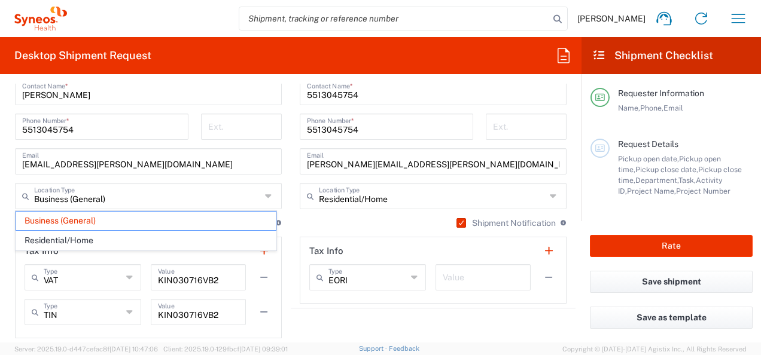
click at [265, 198] on icon at bounding box center [270, 196] width 10 height 19
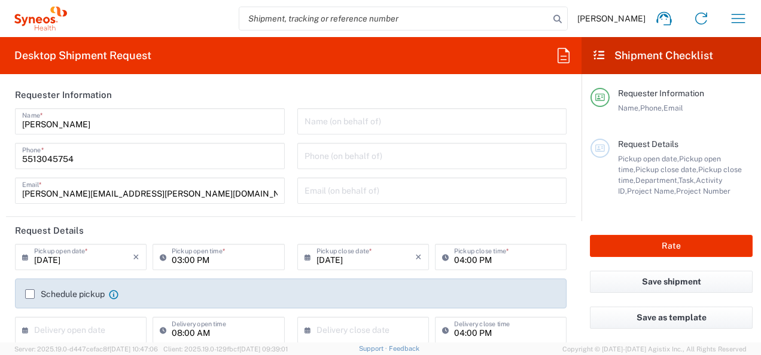
scroll to position [0, 0]
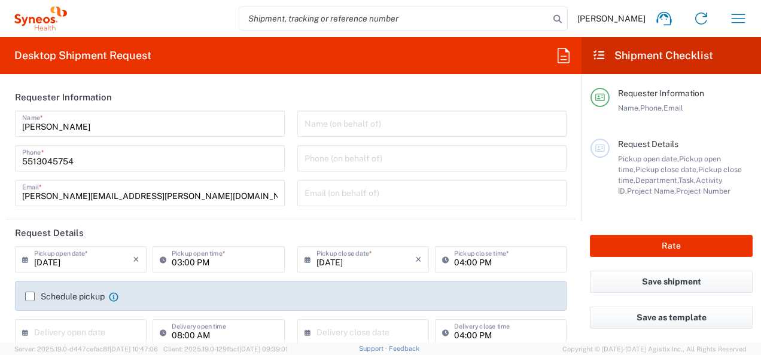
click at [221, 223] on header "Request Details" at bounding box center [291, 233] width 570 height 27
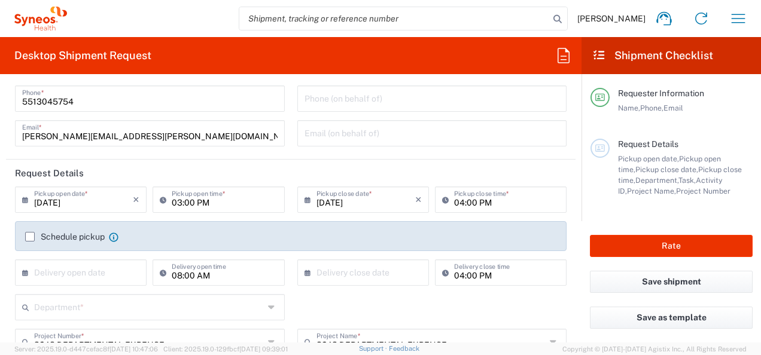
scroll to position [120, 0]
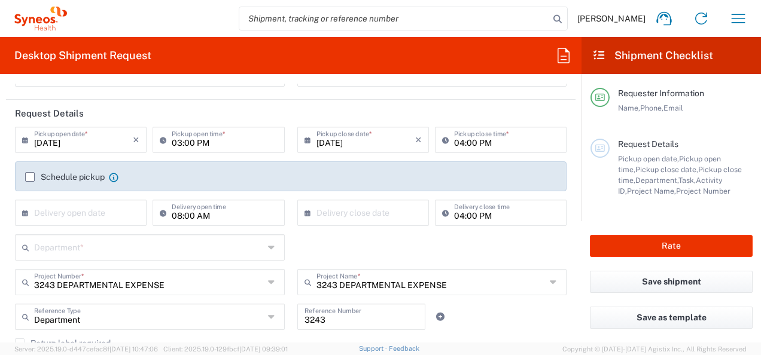
click at [385, 242] on div "Department * 3000 3100 3109 3110 3111 3112 3125 3130 3135 3136 3150 3155 3165 3…" at bounding box center [291, 252] width 564 height 35
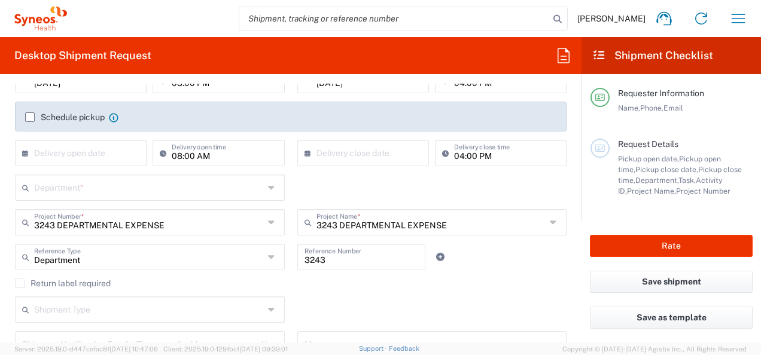
scroll to position [239, 0]
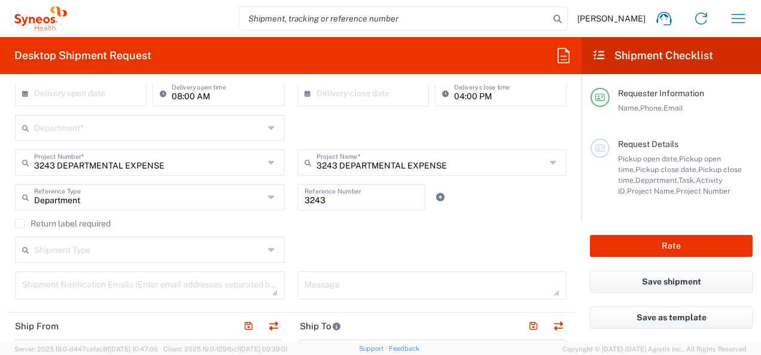
click at [268, 251] on icon at bounding box center [273, 250] width 10 height 19
click at [333, 254] on div "Shipment Type Batch Regular" at bounding box center [291, 254] width 564 height 35
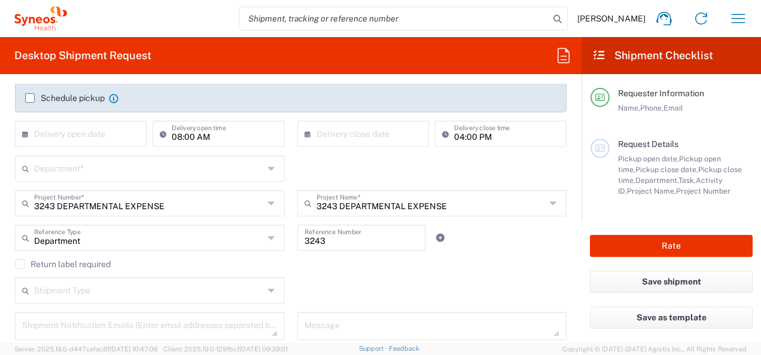
scroll to position [179, 0]
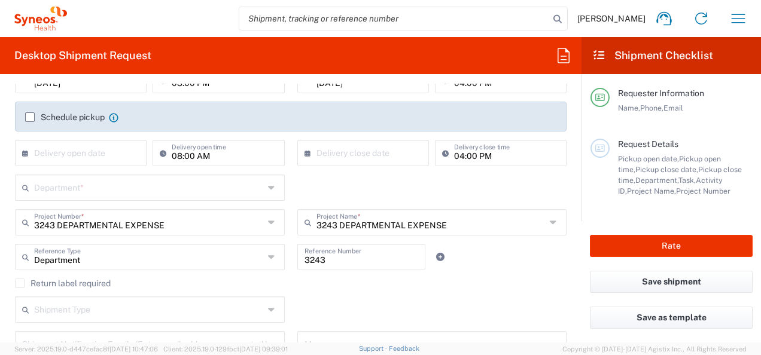
click at [62, 150] on input "text" at bounding box center [83, 152] width 99 height 21
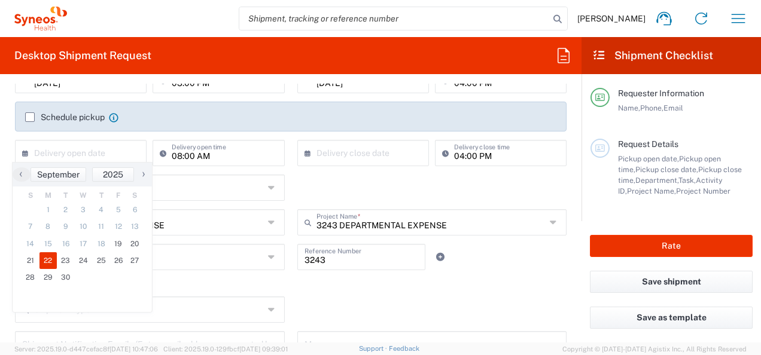
click at [48, 261] on span "22" at bounding box center [48, 260] width 18 height 17
type input "[DATE]"
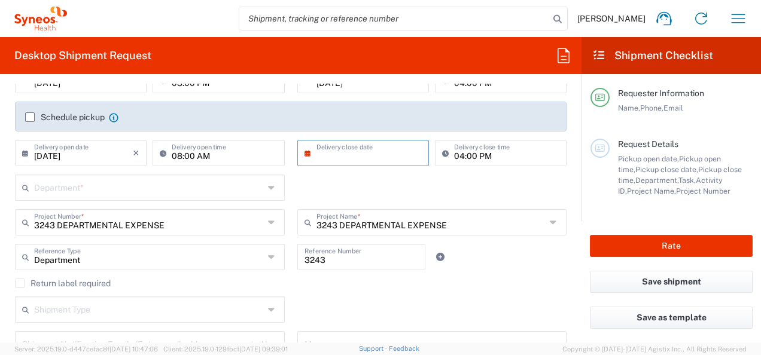
click at [333, 154] on input "text" at bounding box center [365, 152] width 99 height 21
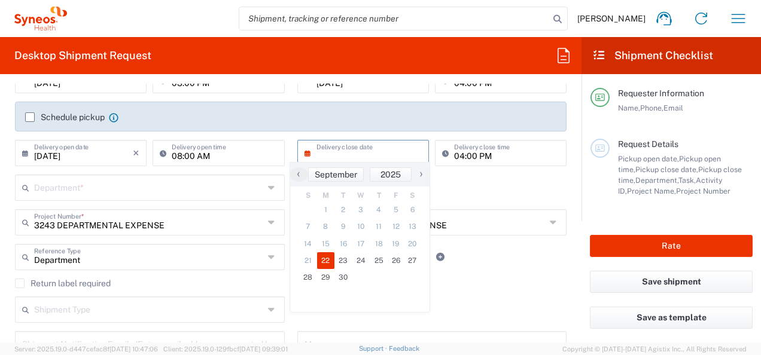
click at [322, 260] on span "22" at bounding box center [326, 260] width 18 height 17
type input "[DATE]"
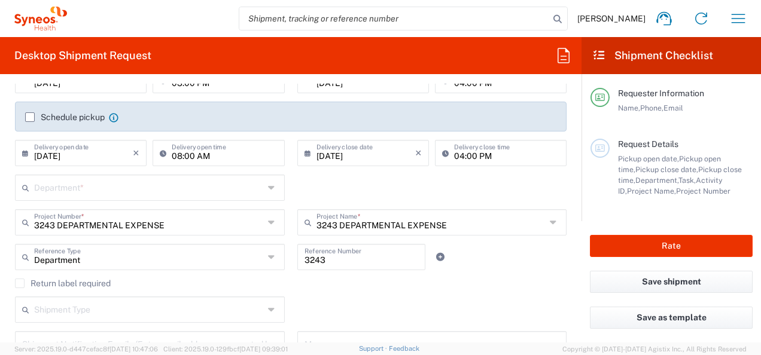
click at [350, 182] on div "Department * 3000 3100 3109 3110 3111 3112 3125 3130 3135 3136 3150 3155 3165 3…" at bounding box center [291, 192] width 564 height 35
click at [201, 161] on input "08:00 AM" at bounding box center [224, 152] width 105 height 21
click at [333, 184] on div "Department * 3000 3100 3109 3110 3111 3112 3125 3130 3135 3136 3150 3155 3165 3…" at bounding box center [291, 192] width 564 height 35
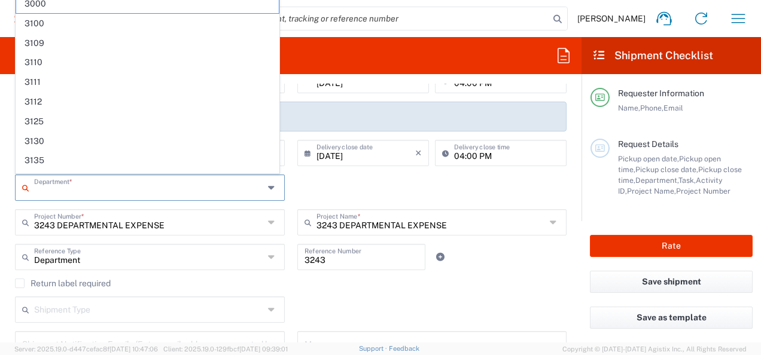
click at [252, 185] on input "text" at bounding box center [149, 186] width 230 height 21
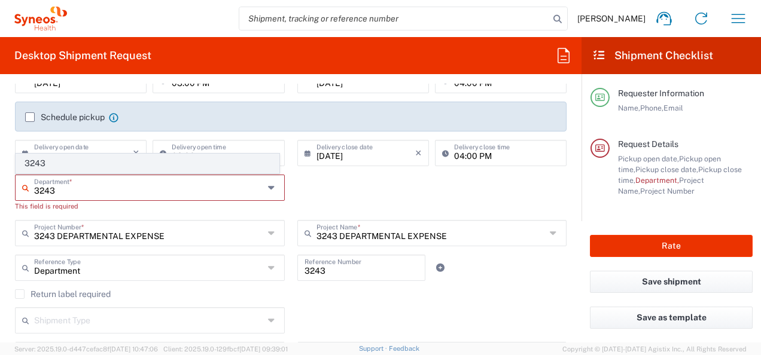
type input "3243"
click at [47, 167] on span "3243" at bounding box center [147, 163] width 263 height 19
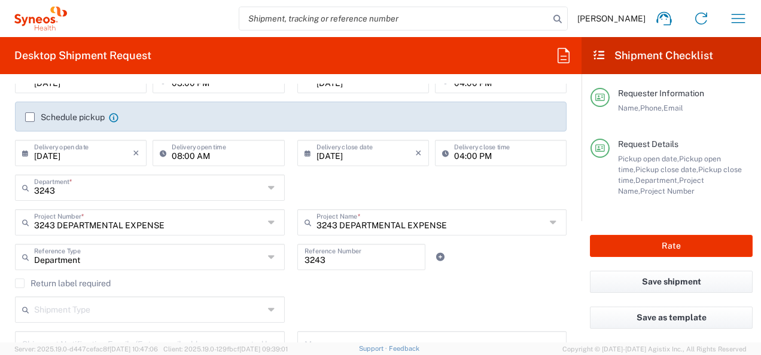
click at [348, 191] on div "3243 Department * 3243" at bounding box center [291, 192] width 564 height 35
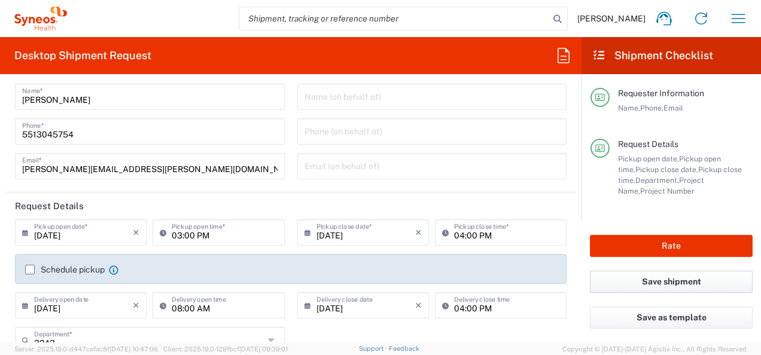
scroll to position [0, 0]
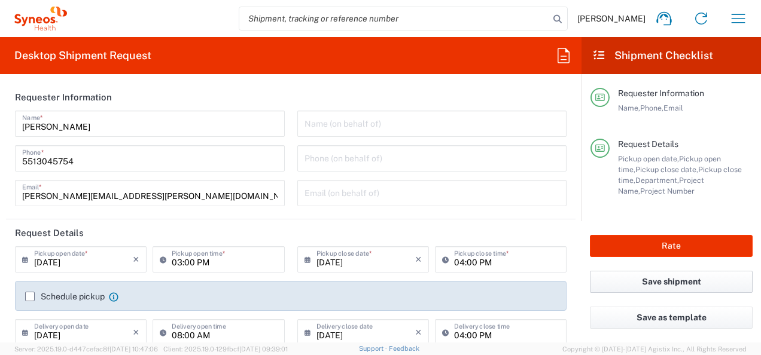
click at [653, 284] on button "Save shipment" at bounding box center [671, 282] width 163 height 22
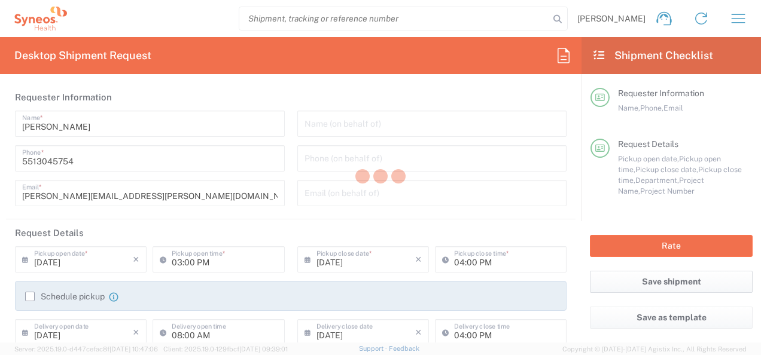
type input "3243 DEPARTMENTAL EXPENSE"
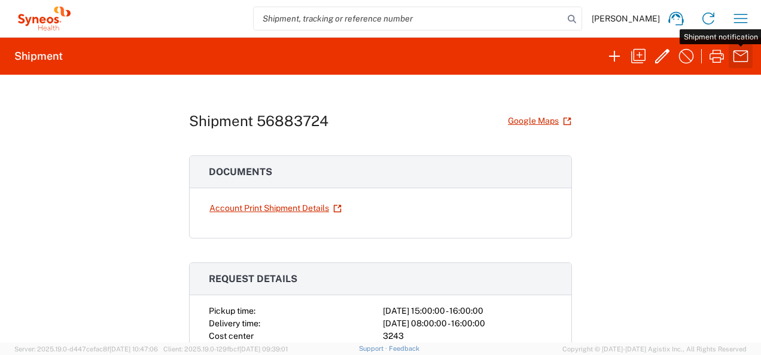
click at [742, 57] on icon "button" at bounding box center [740, 56] width 19 height 19
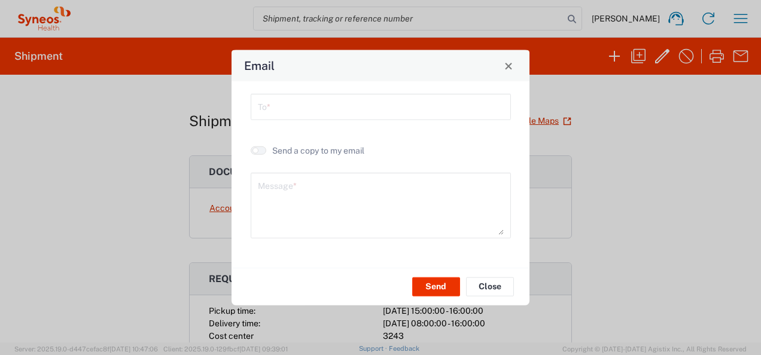
click at [359, 195] on textarea at bounding box center [381, 205] width 246 height 59
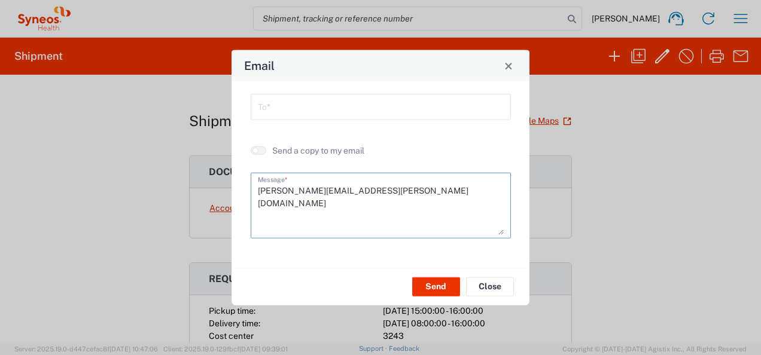
type textarea "[PERSON_NAME][EMAIL_ADDRESS][PERSON_NAME][DOMAIN_NAME]"
drag, startPoint x: 403, startPoint y: 191, endPoint x: 223, endPoint y: 191, distance: 180.7
click at [223, 191] on div "Email To * Send a copy to my email [PERSON_NAME][EMAIL_ADDRESS][PERSON_NAME][DO…" at bounding box center [380, 177] width 761 height 355
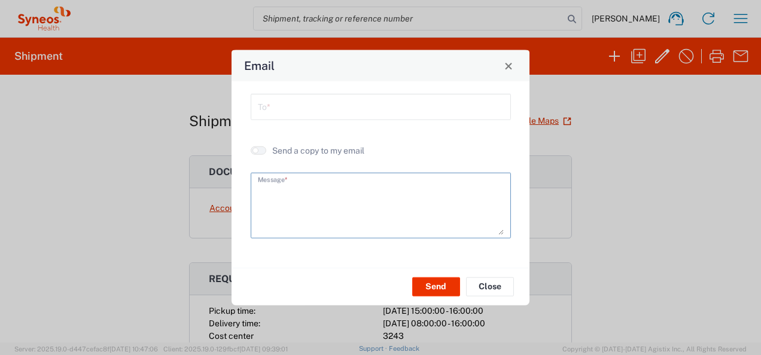
click at [308, 108] on input "text" at bounding box center [381, 106] width 246 height 21
paste input "[PERSON_NAME][EMAIL_ADDRESS][PERSON_NAME][DOMAIN_NAME]"
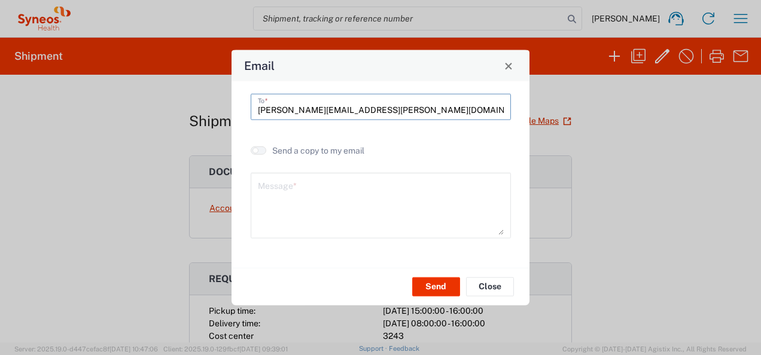
type input "[PERSON_NAME][EMAIL_ADDRESS][PERSON_NAME][DOMAIN_NAME]"
click at [314, 189] on textarea at bounding box center [381, 205] width 246 height 59
type textarea "Agistix"
click at [438, 287] on button "Send" at bounding box center [436, 286] width 48 height 19
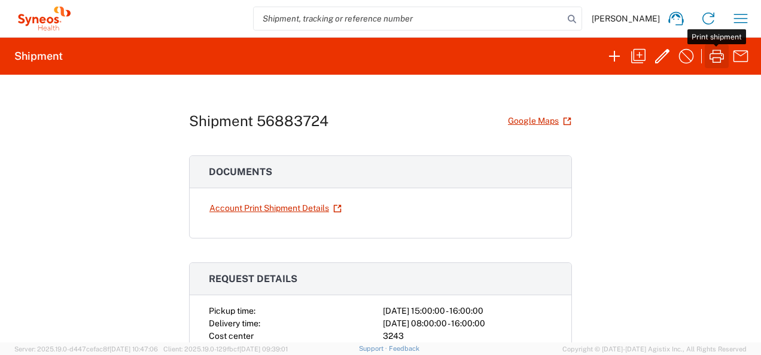
click at [719, 58] on icon "button" at bounding box center [716, 56] width 19 height 19
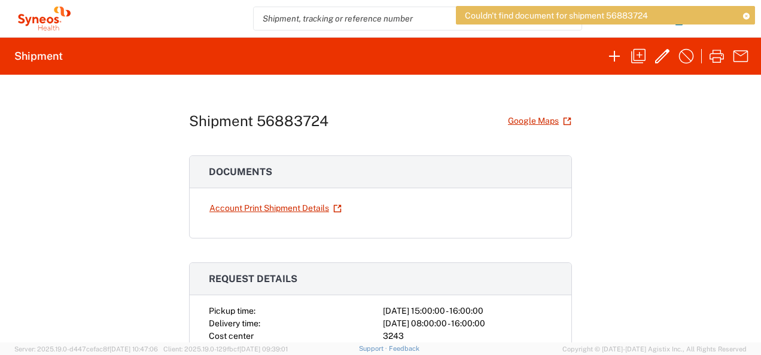
click at [640, 135] on div "Shipment 56883724 Google Maps Documents Account Print Shipment Details Request …" at bounding box center [380, 209] width 761 height 268
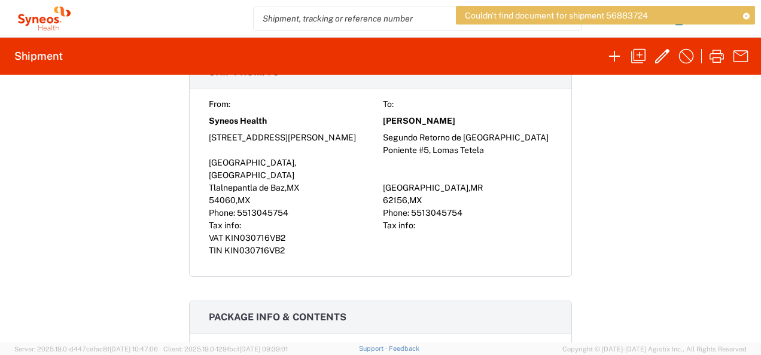
scroll to position [614, 0]
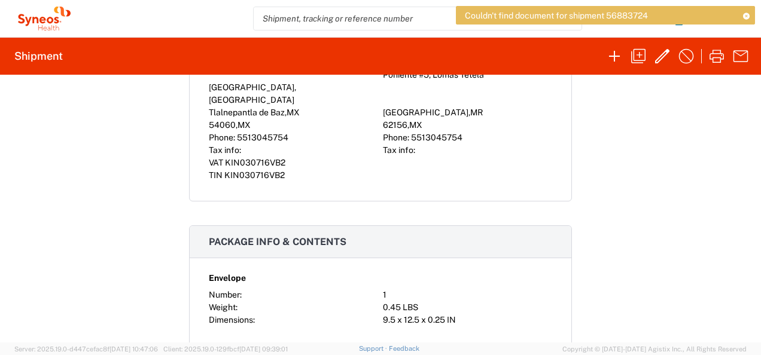
click at [675, 215] on div "Shipment 56883724 Google Maps Documents Account Print Shipment Details Request …" at bounding box center [380, 209] width 761 height 268
click at [680, 57] on icon "button" at bounding box center [686, 56] width 19 height 19
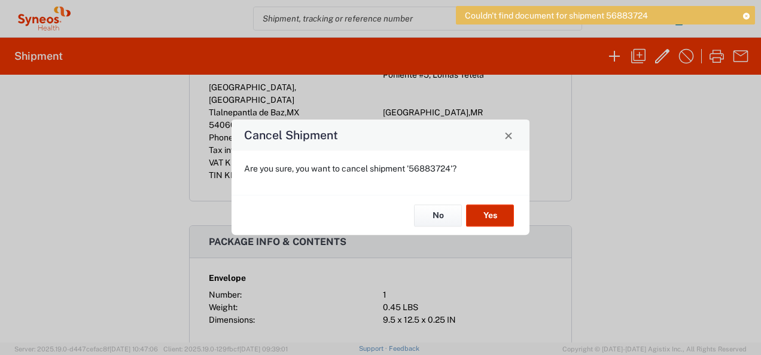
click at [486, 223] on button "Yes" at bounding box center [490, 216] width 48 height 22
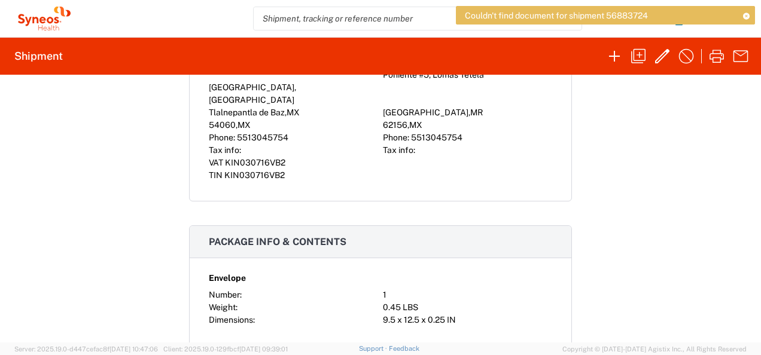
click at [641, 183] on div "Shipment 56883724 Google Maps Documents Account Print Shipment Details Request …" at bounding box center [380, 209] width 761 height 268
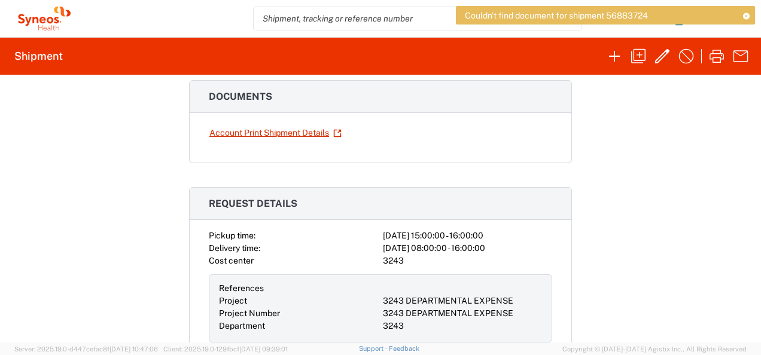
scroll to position [0, 0]
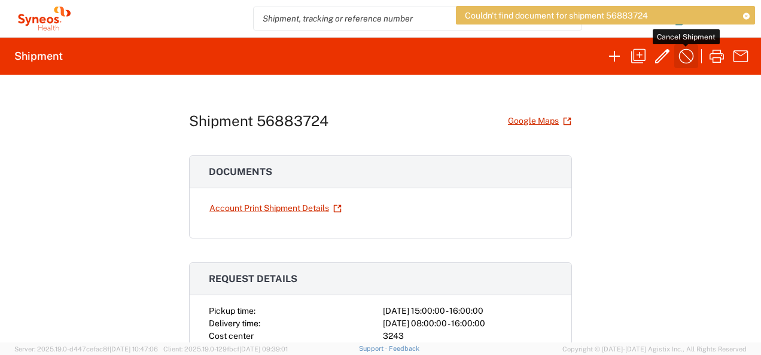
click at [688, 54] on icon "button" at bounding box center [686, 56] width 19 height 19
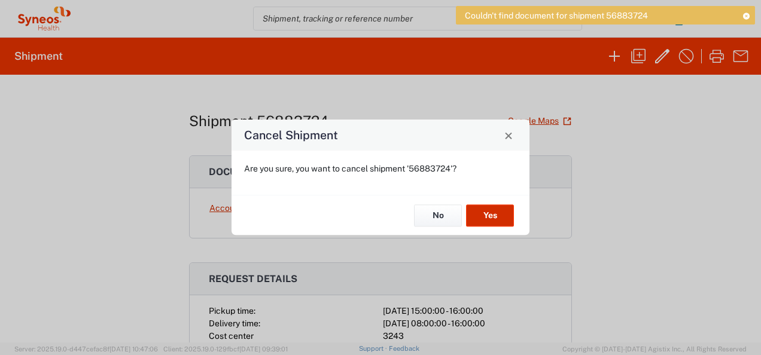
click at [501, 213] on button "Yes" at bounding box center [490, 216] width 48 height 22
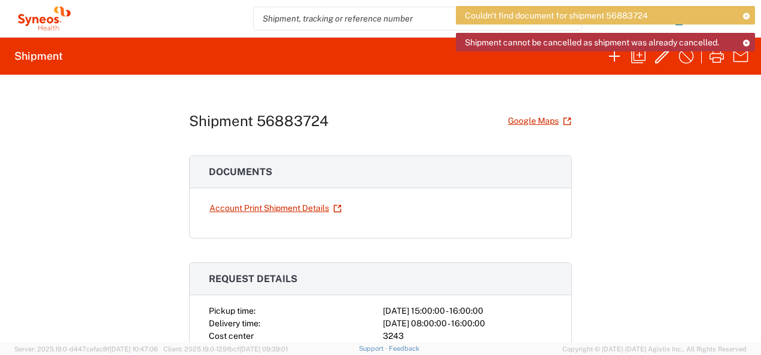
click at [677, 217] on div "Shipment 56883724 Google Maps Documents Account Print Shipment Details Request …" at bounding box center [380, 209] width 761 height 268
